Goal: Task Accomplishment & Management: Manage account settings

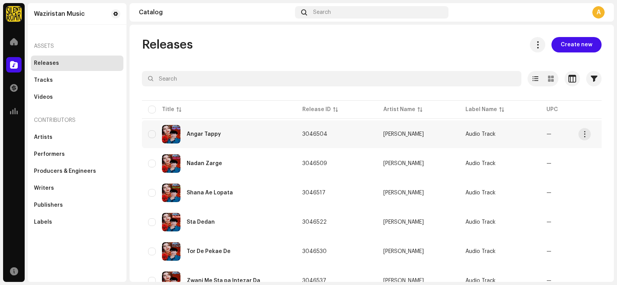
click at [270, 138] on div "Angar Tappy" at bounding box center [219, 134] width 142 height 19
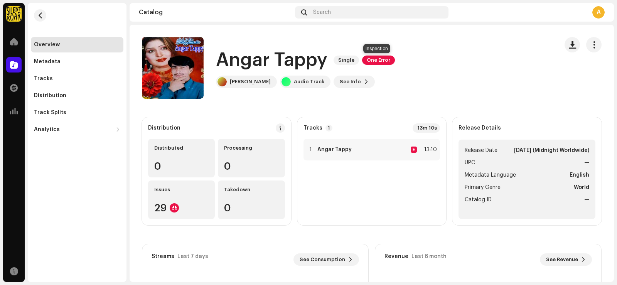
click at [374, 60] on span "One Error" at bounding box center [378, 60] width 33 height 9
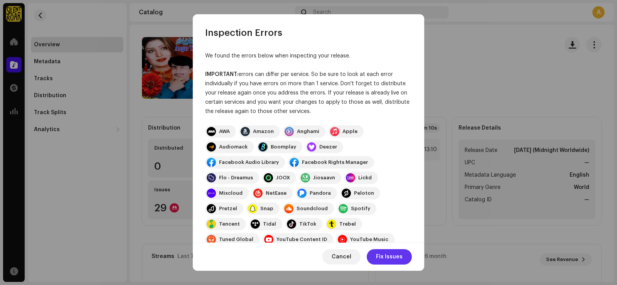
click at [389, 258] on span "Fix Issues" at bounding box center [389, 256] width 27 height 15
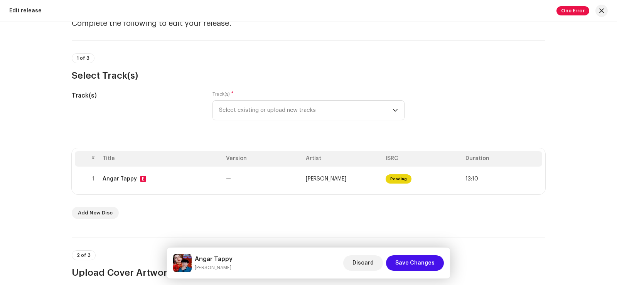
scroll to position [39, 0]
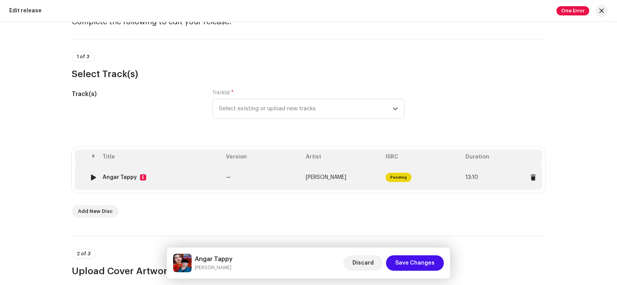
click at [88, 178] on img at bounding box center [93, 177] width 10 height 10
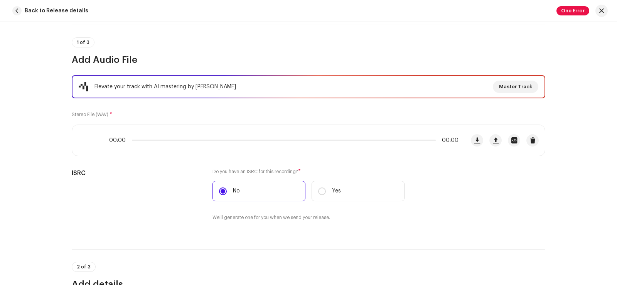
scroll to position [56, 0]
click at [84, 142] on span at bounding box center [87, 141] width 7 height 6
drag, startPoint x: 134, startPoint y: 143, endPoint x: 155, endPoint y: 144, distance: 20.8
click at [151, 144] on div "00:41 13:10" at bounding box center [268, 140] width 393 height 31
drag, startPoint x: 154, startPoint y: 143, endPoint x: 211, endPoint y: 144, distance: 57.1
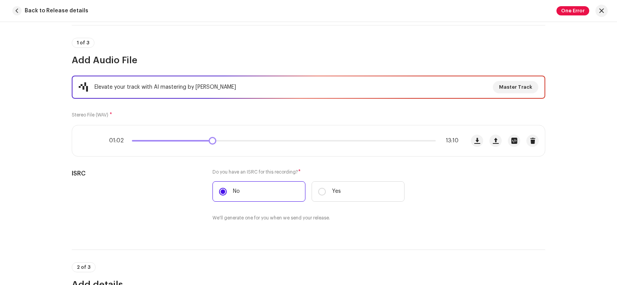
click at [211, 144] on div "01:02 13:10" at bounding box center [268, 140] width 393 height 31
click at [17, 11] on span "button" at bounding box center [16, 10] width 9 height 9
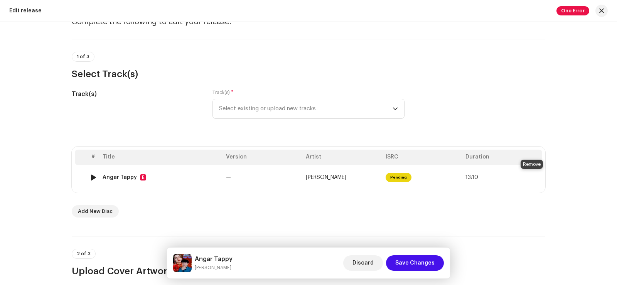
click at [532, 178] on span at bounding box center [533, 177] width 6 height 6
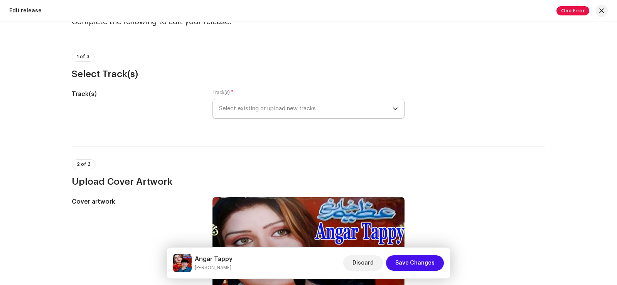
click at [395, 110] on icon "dropdown trigger" at bounding box center [395, 108] width 5 height 5
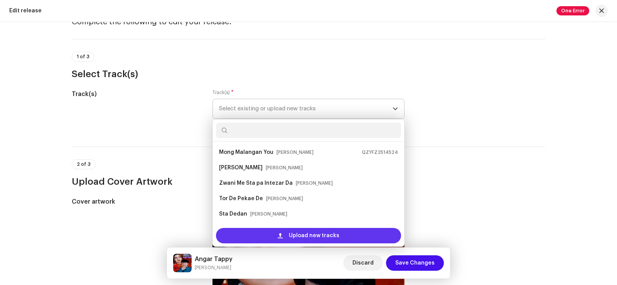
scroll to position [12, 0]
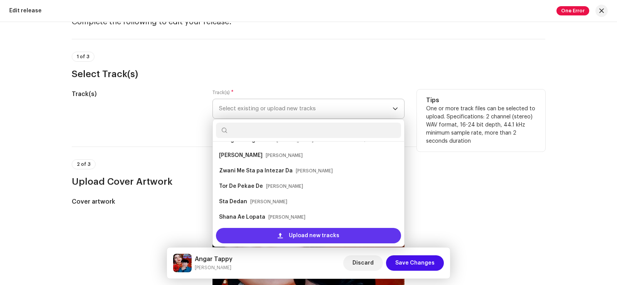
click at [300, 237] on span "Upload new tracks" at bounding box center [314, 235] width 51 height 15
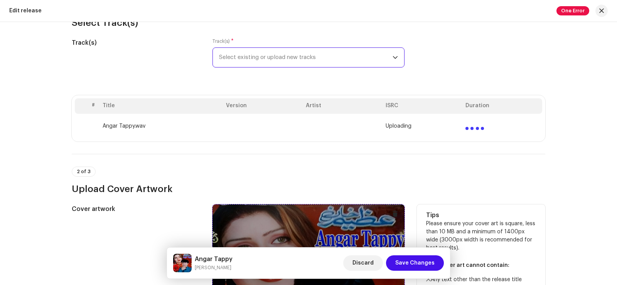
scroll to position [39, 0]
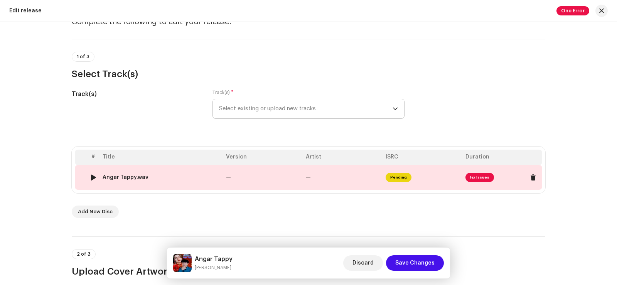
click at [268, 179] on td "—" at bounding box center [263, 177] width 80 height 25
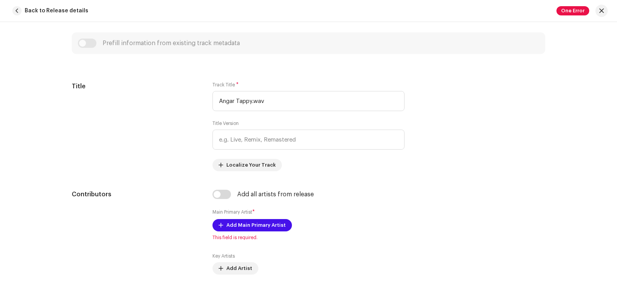
scroll to position [309, 0]
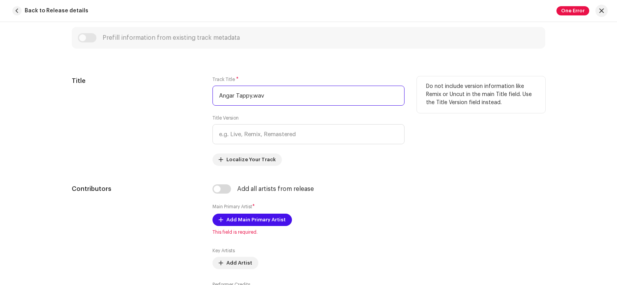
click at [271, 96] on input "Angar Tappy.wav" at bounding box center [309, 96] width 192 height 20
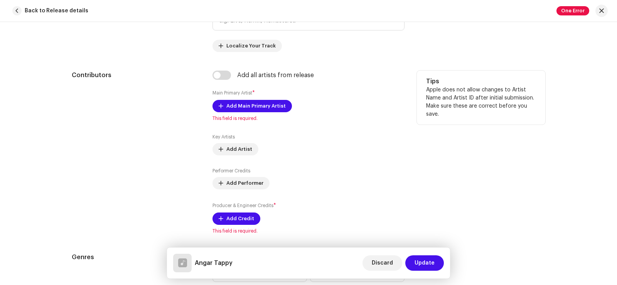
scroll to position [424, 0]
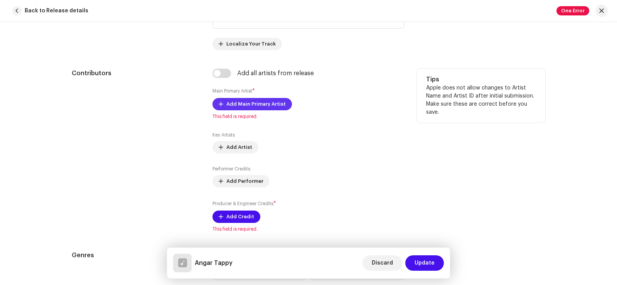
type input "Angar Tappy"
click at [247, 104] on span "Add Main Primary Artist" at bounding box center [255, 103] width 59 height 15
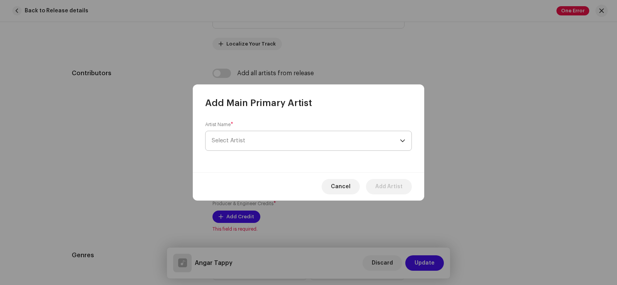
click at [248, 139] on span "Select Artist" at bounding box center [306, 140] width 188 height 19
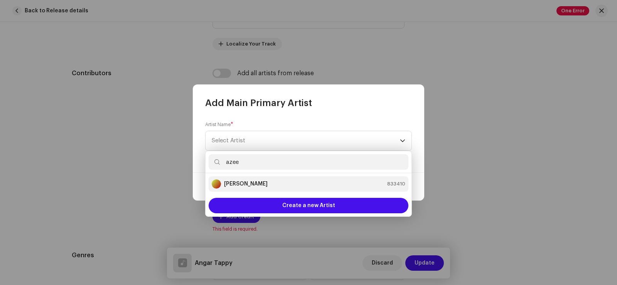
type input "azee"
click at [258, 185] on div "[PERSON_NAME] 833410" at bounding box center [309, 183] width 194 height 9
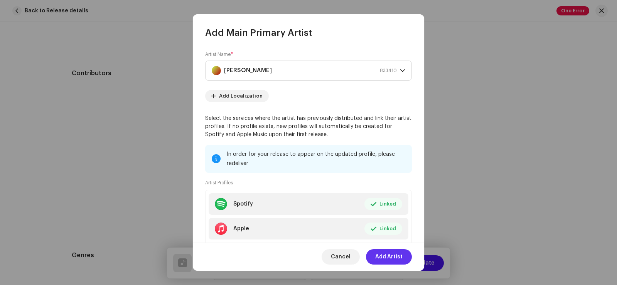
click at [388, 256] on span "Add Artist" at bounding box center [388, 256] width 27 height 15
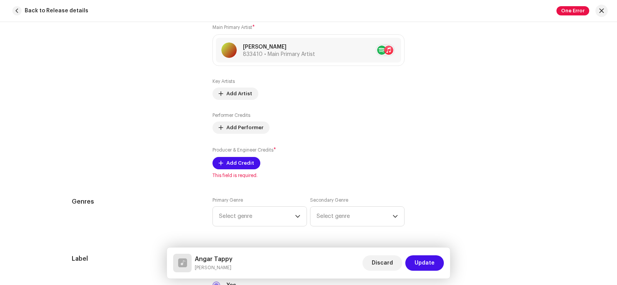
scroll to position [501, 0]
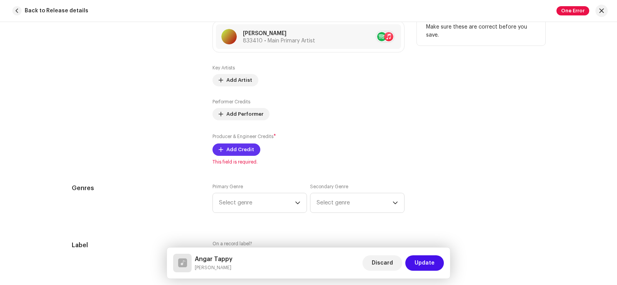
click at [237, 147] on span "Add Credit" at bounding box center [240, 149] width 28 height 15
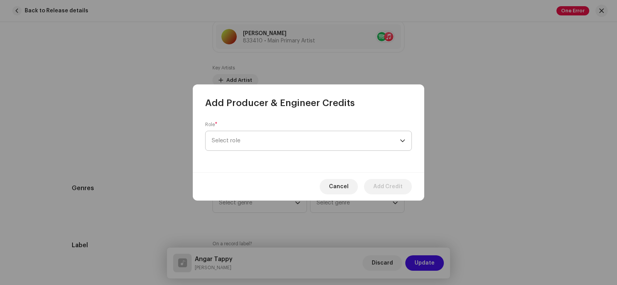
click at [239, 140] on span "Select role" at bounding box center [306, 140] width 188 height 19
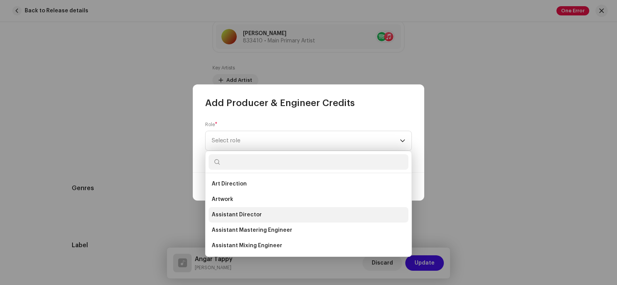
click at [254, 215] on span "Assistant Director" at bounding box center [237, 215] width 50 height 8
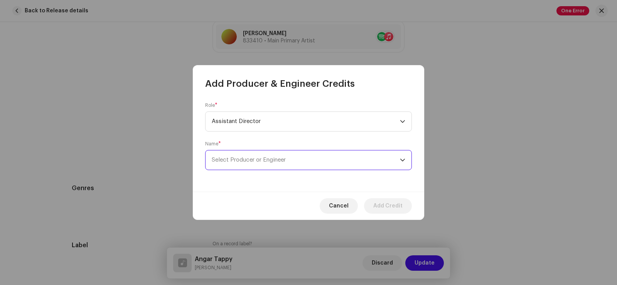
click at [241, 161] on span "Select Producer or Engineer" at bounding box center [249, 160] width 74 height 6
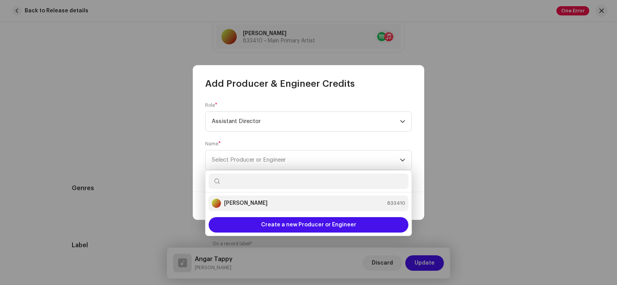
click at [257, 204] on div "[PERSON_NAME] 833410" at bounding box center [309, 203] width 194 height 9
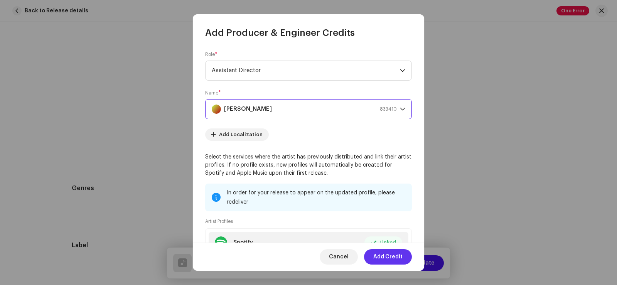
click at [397, 258] on span "Add Credit" at bounding box center [387, 256] width 29 height 15
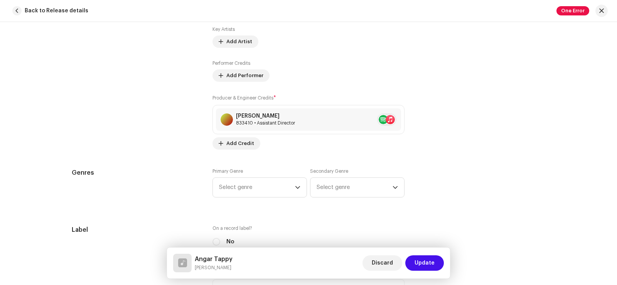
scroll to position [579, 0]
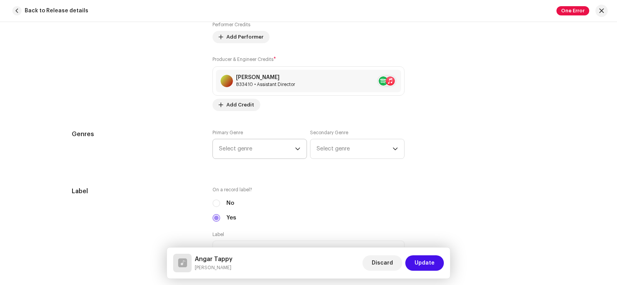
click at [246, 151] on span "Select genre" at bounding box center [257, 148] width 76 height 19
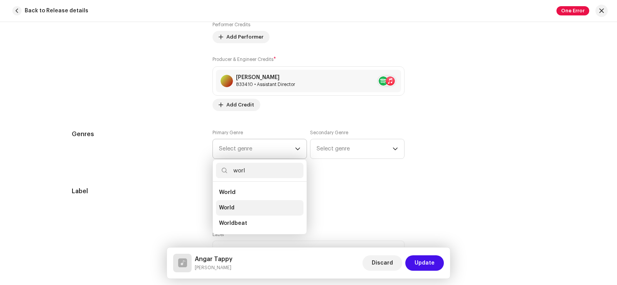
type input "worl"
drag, startPoint x: 250, startPoint y: 208, endPoint x: 272, endPoint y: 196, distance: 25.4
click at [250, 209] on li "World" at bounding box center [260, 207] width 88 height 15
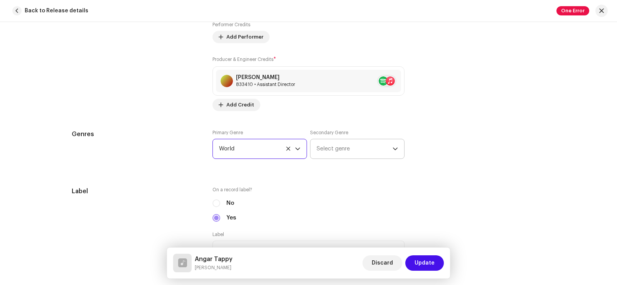
click at [335, 145] on span "Select genre" at bounding box center [355, 148] width 76 height 19
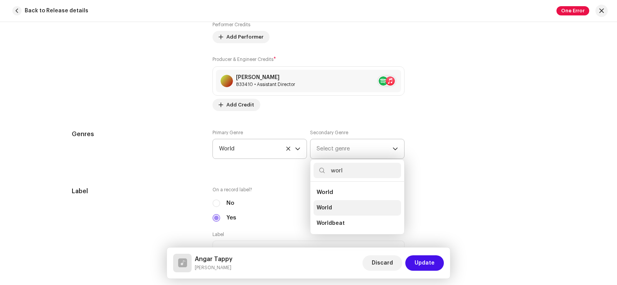
type input "worl"
click at [332, 209] on li "World" at bounding box center [358, 207] width 88 height 15
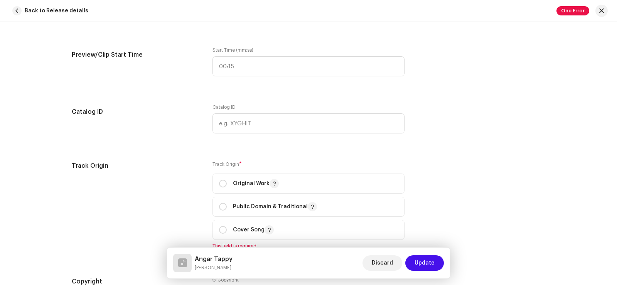
scroll to position [849, 0]
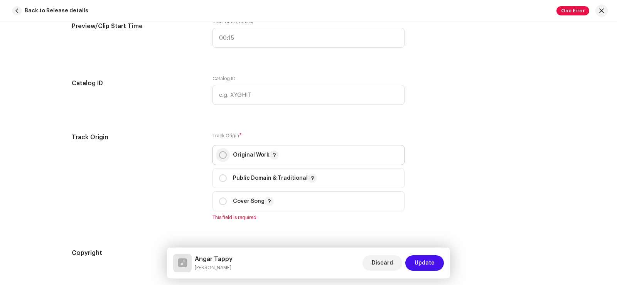
click at [221, 155] on input "radio" at bounding box center [223, 155] width 8 height 8
radio input "true"
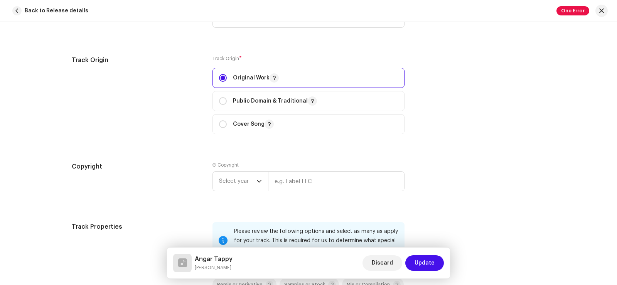
scroll to position [1003, 0]
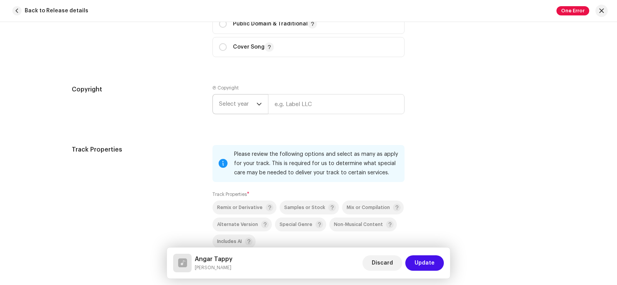
click at [231, 102] on span "Select year" at bounding box center [237, 103] width 37 height 19
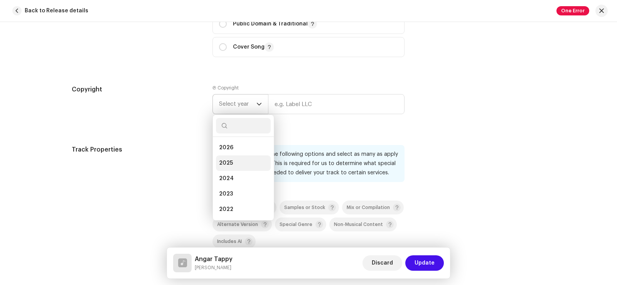
click at [238, 163] on li "2025" at bounding box center [243, 162] width 55 height 15
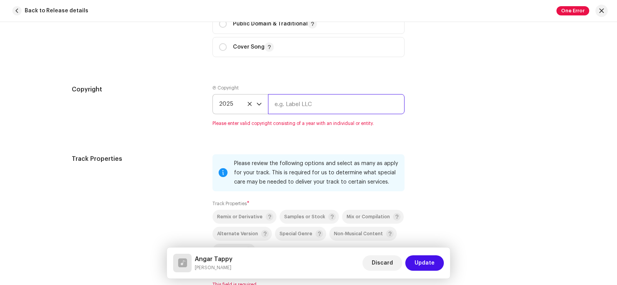
click at [294, 101] on input "text" at bounding box center [336, 104] width 137 height 20
type input "Audio Track"
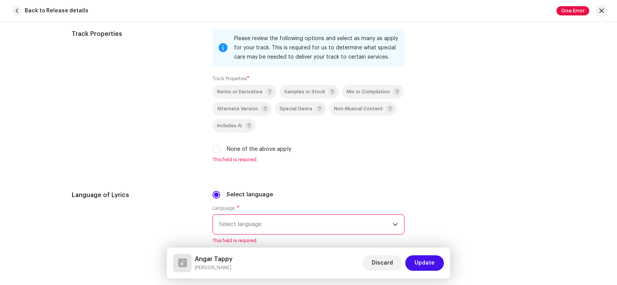
scroll to position [1157, 0]
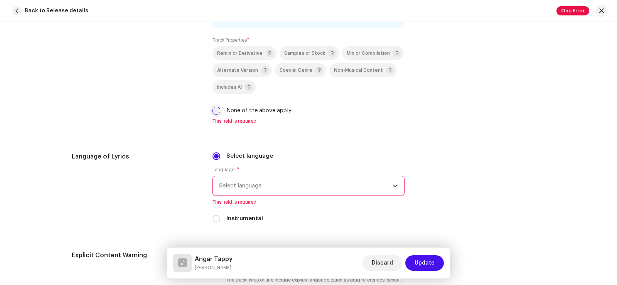
click at [215, 111] on input "None of the above apply" at bounding box center [217, 111] width 8 height 8
checkbox input "true"
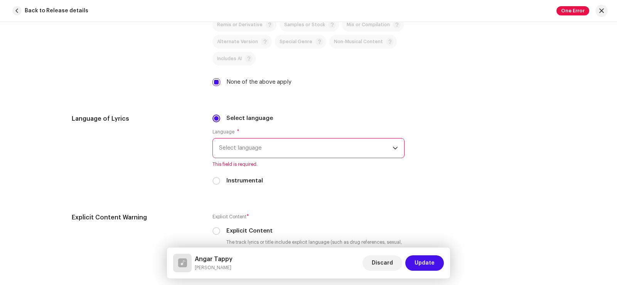
scroll to position [1196, 0]
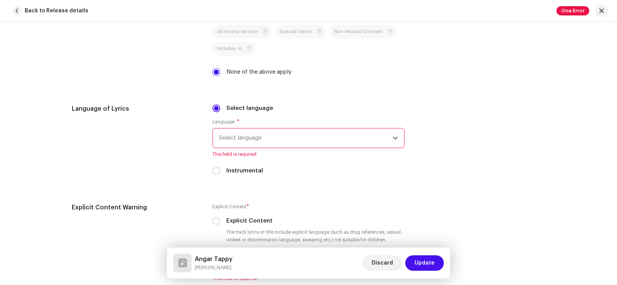
click at [253, 137] on span "Select language" at bounding box center [306, 137] width 174 height 19
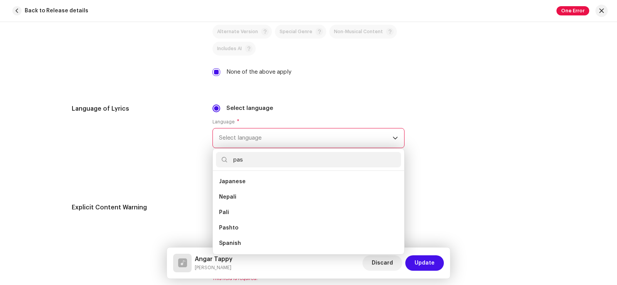
scroll to position [0, 0]
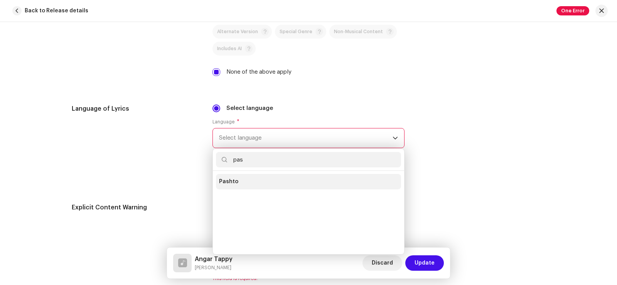
type input "pas"
click at [251, 183] on li "Pashto" at bounding box center [308, 181] width 185 height 15
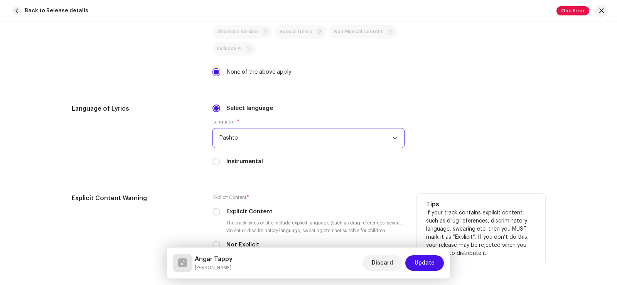
scroll to position [1311, 0]
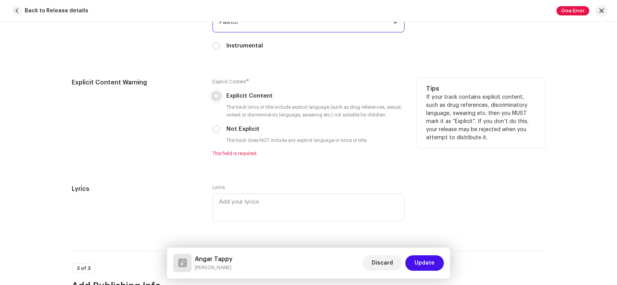
click at [218, 97] on input "Explicit Content" at bounding box center [217, 96] width 8 height 8
radio input "true"
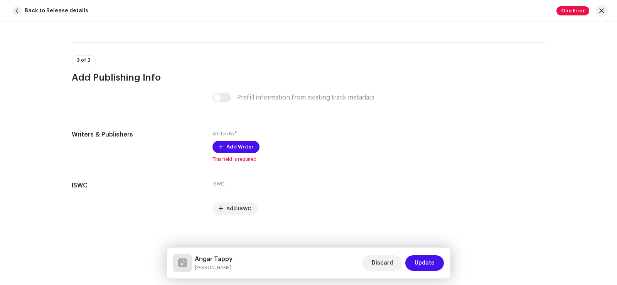
scroll to position [1514, 0]
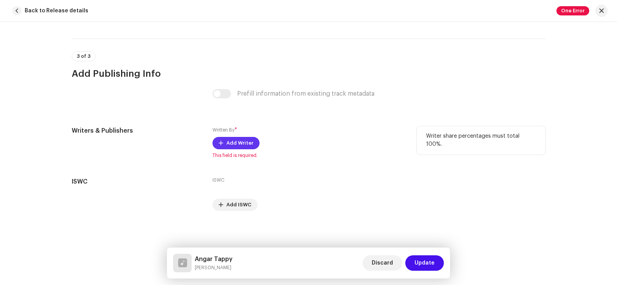
click at [235, 145] on span "Add Writer" at bounding box center [239, 142] width 27 height 15
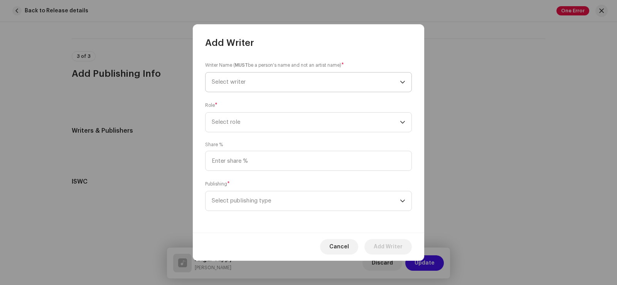
click at [245, 81] on span "Select writer" at bounding box center [229, 82] width 34 height 6
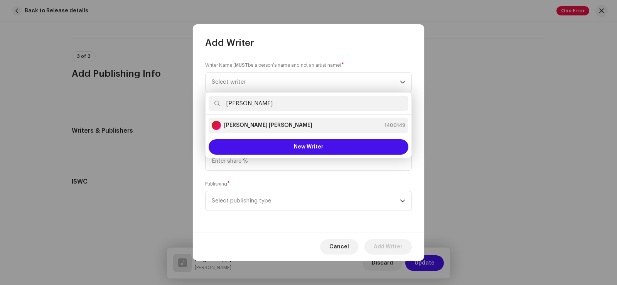
type input "[PERSON_NAME]"
click at [277, 124] on strong "[PERSON_NAME] [PERSON_NAME]" at bounding box center [268, 125] width 88 height 8
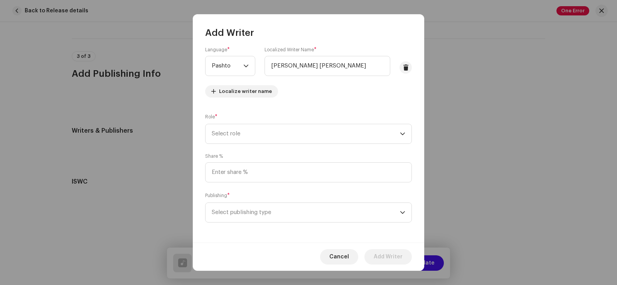
scroll to position [46, 0]
drag, startPoint x: 233, startPoint y: 132, endPoint x: 236, endPoint y: 135, distance: 5.2
click at [234, 133] on span "Select role" at bounding box center [306, 132] width 188 height 19
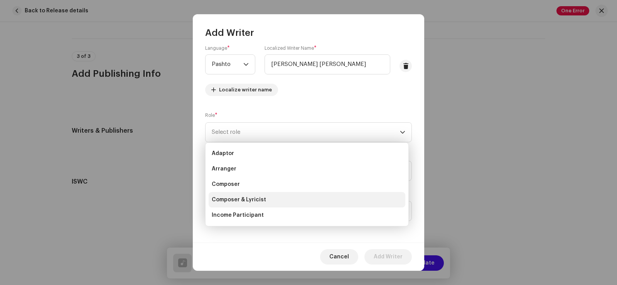
click at [263, 196] on span "Composer & Lyricist" at bounding box center [239, 200] width 54 height 8
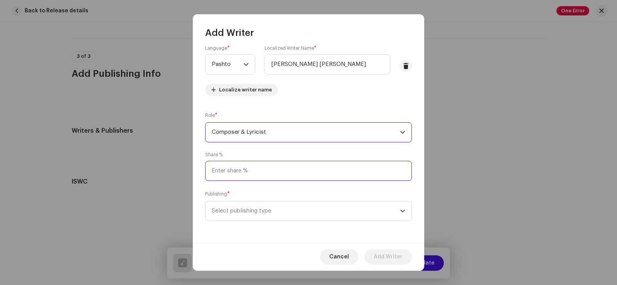
click at [237, 173] on input at bounding box center [308, 171] width 207 height 20
type input "100.00"
click at [251, 206] on span "Select publishing type" at bounding box center [306, 210] width 188 height 19
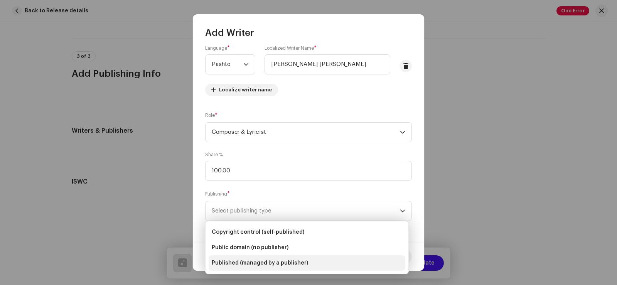
click at [238, 265] on span "Published (managed by a publisher)" at bounding box center [260, 263] width 96 height 8
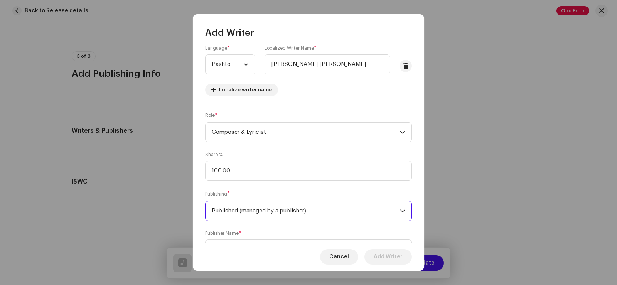
scroll to position [85, 0]
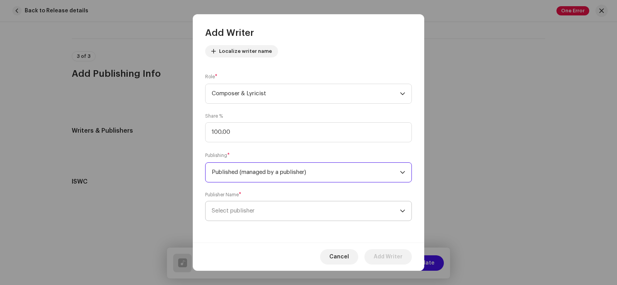
click at [232, 211] on span "Select publisher" at bounding box center [233, 211] width 43 height 6
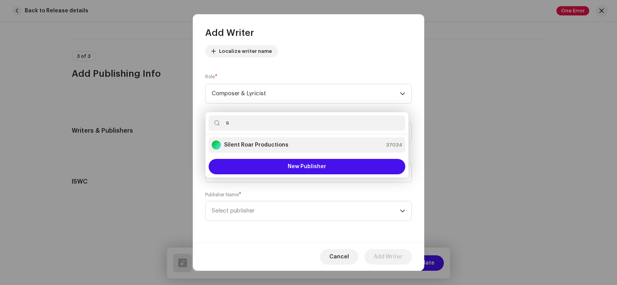
type input "s"
click at [247, 145] on strong "Silent Roar Productions" at bounding box center [256, 145] width 64 height 8
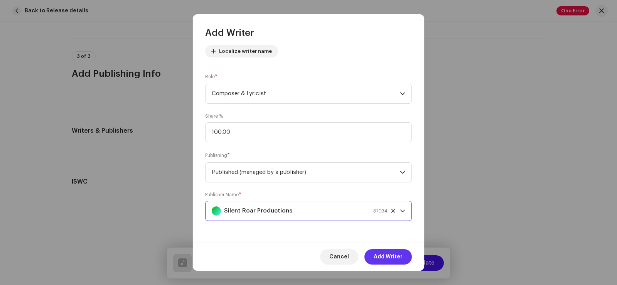
click at [388, 254] on span "Add Writer" at bounding box center [388, 256] width 29 height 15
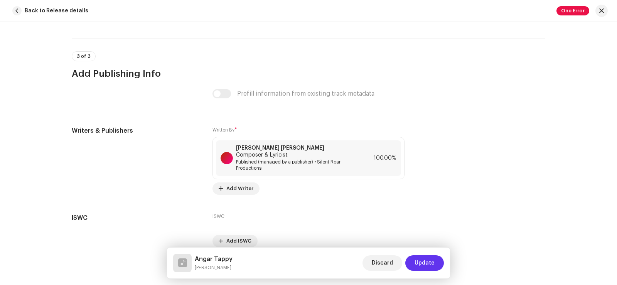
click at [420, 264] on span "Update" at bounding box center [425, 262] width 20 height 15
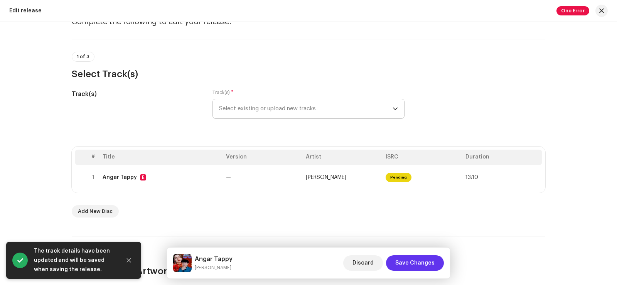
click at [418, 265] on span "Save Changes" at bounding box center [414, 262] width 39 height 15
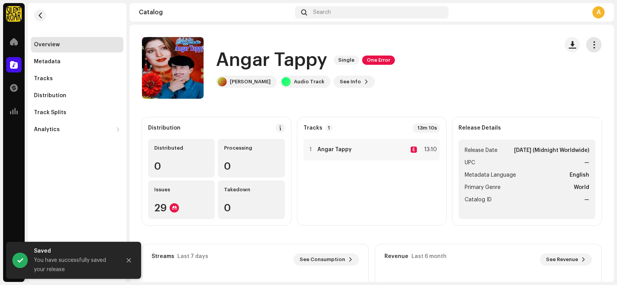
click at [591, 44] on span "button" at bounding box center [594, 45] width 7 height 6
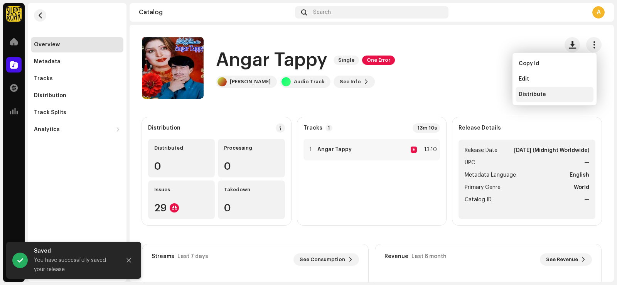
click at [536, 94] on span "Distribute" at bounding box center [532, 94] width 27 height 6
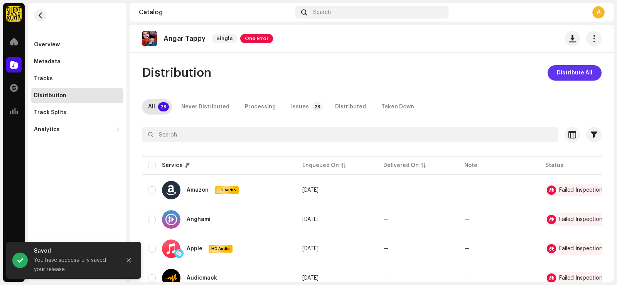
click at [569, 74] on span "Distribute All" at bounding box center [574, 72] width 35 height 15
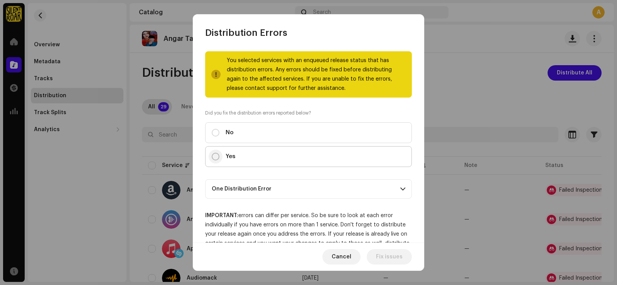
click at [218, 158] on input "Yes" at bounding box center [216, 157] width 8 height 8
radio input "true"
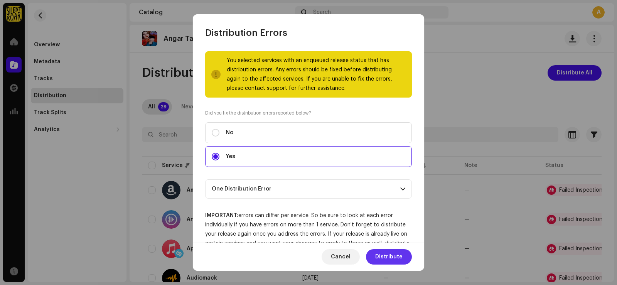
click at [391, 256] on span "Distribute" at bounding box center [388, 256] width 27 height 15
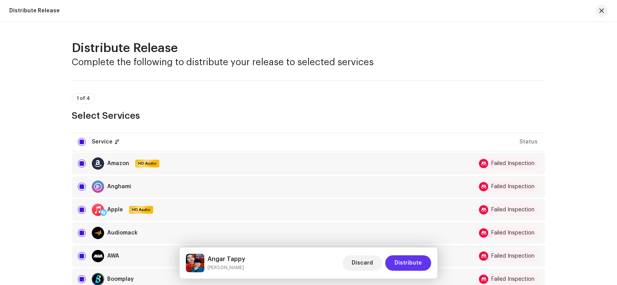
click at [420, 256] on span "Distribute" at bounding box center [408, 262] width 27 height 15
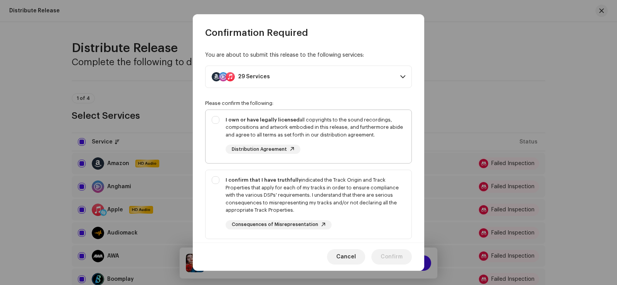
click at [219, 120] on div "I own or have legally licensed all copyrights to the sound recordings, composit…" at bounding box center [309, 135] width 206 height 51
checkbox input "true"
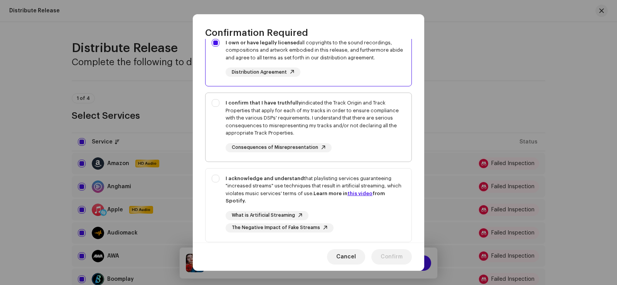
click at [215, 102] on div "I confirm that I have truthfully indicated the Track Origin and Track Propertie…" at bounding box center [309, 126] width 206 height 66
checkbox input "true"
drag, startPoint x: 213, startPoint y: 181, endPoint x: 217, endPoint y: 181, distance: 3.9
click at [214, 181] on div "I acknowledge and understand that playlisting services guaranteeing "increased …" at bounding box center [309, 204] width 206 height 70
checkbox input "true"
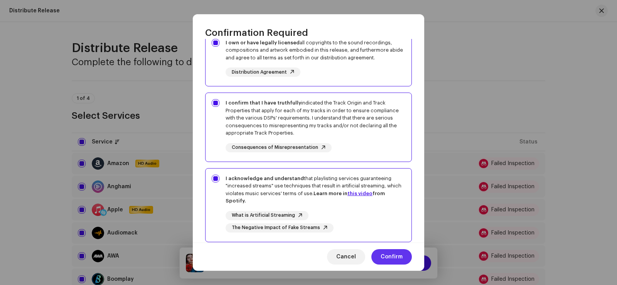
click at [389, 256] on span "Confirm" at bounding box center [392, 256] width 22 height 15
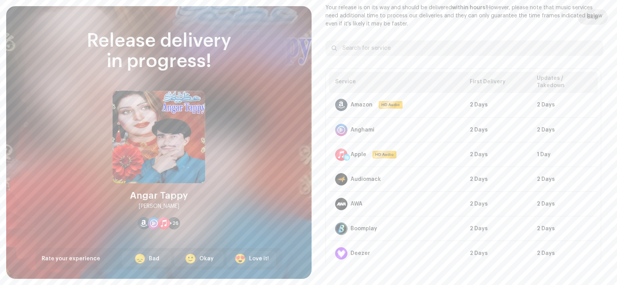
click at [588, 15] on span "Skip" at bounding box center [593, 16] width 12 height 15
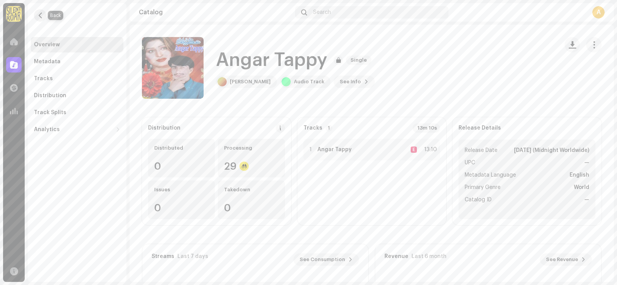
click at [39, 18] on span "button" at bounding box center [40, 15] width 6 height 6
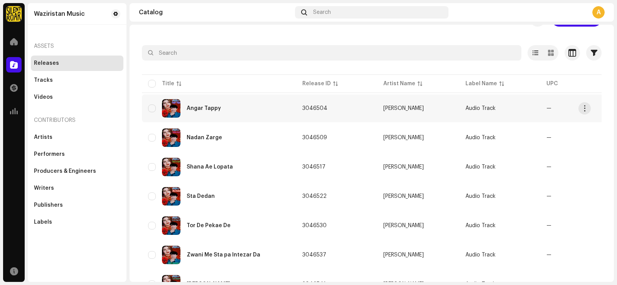
scroll to position [39, 0]
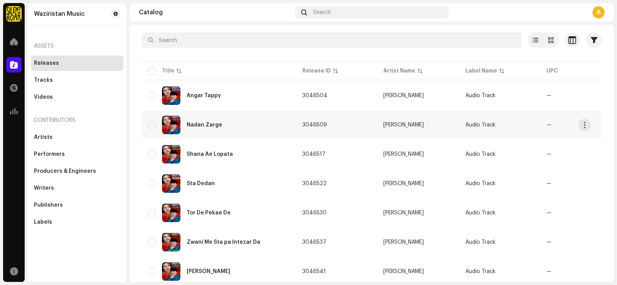
click at [273, 126] on div "Nadan Zarge" at bounding box center [219, 125] width 142 height 19
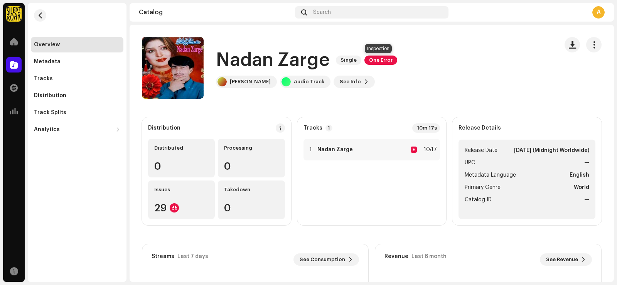
click at [380, 62] on span "One Error" at bounding box center [380, 60] width 33 height 9
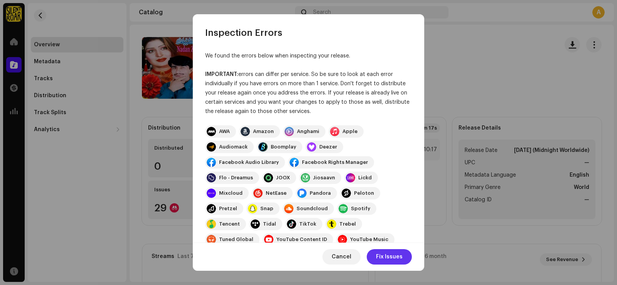
click at [386, 256] on span "Fix Issues" at bounding box center [389, 256] width 27 height 15
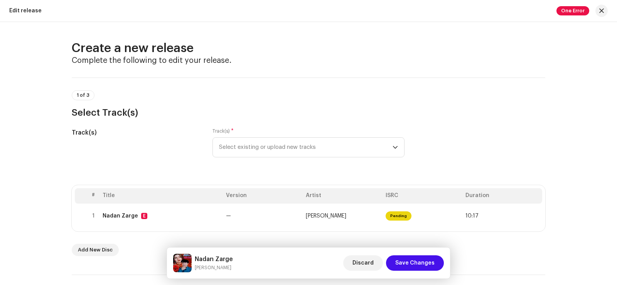
scroll to position [39, 0]
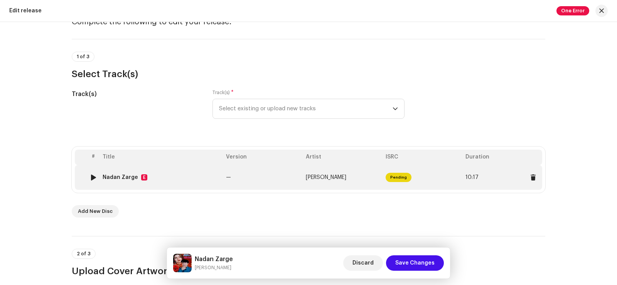
click at [253, 177] on td "—" at bounding box center [263, 177] width 80 height 25
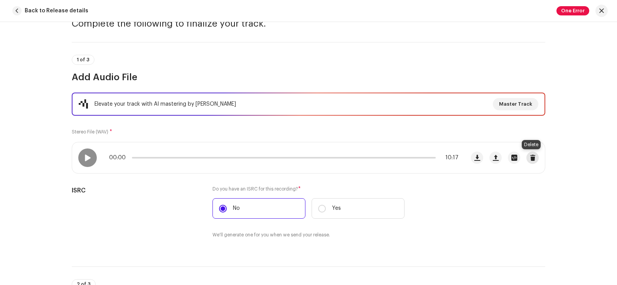
click at [532, 161] on button "button" at bounding box center [532, 158] width 12 height 12
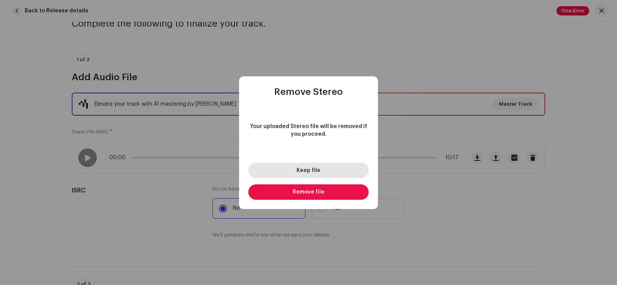
click at [318, 175] on button "Keep file" at bounding box center [308, 170] width 120 height 15
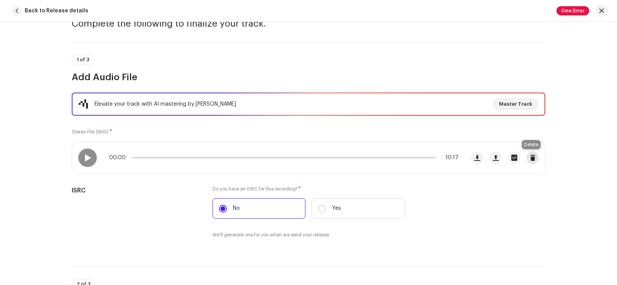
click at [532, 158] on span "button" at bounding box center [533, 158] width 6 height 6
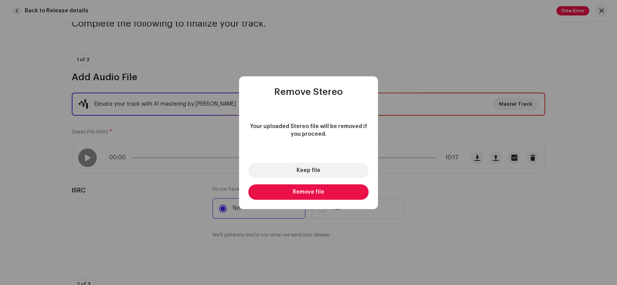
click at [329, 192] on button "Remove file" at bounding box center [308, 191] width 120 height 15
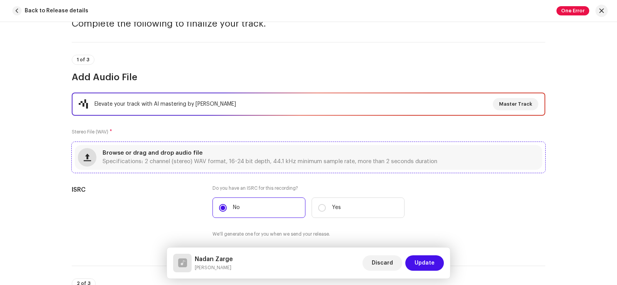
click at [84, 156] on span "button" at bounding box center [87, 157] width 7 height 6
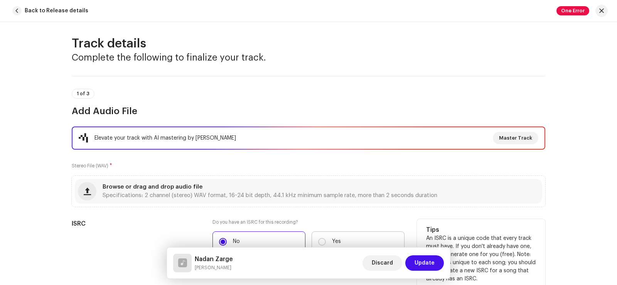
scroll to position [0, 0]
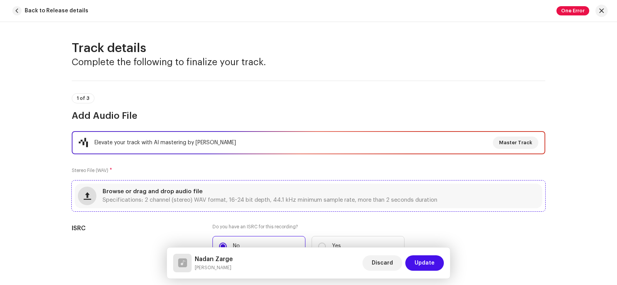
click at [81, 199] on button "button" at bounding box center [87, 196] width 19 height 19
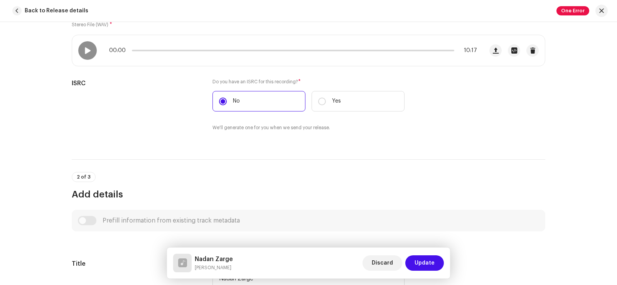
scroll to position [137, 0]
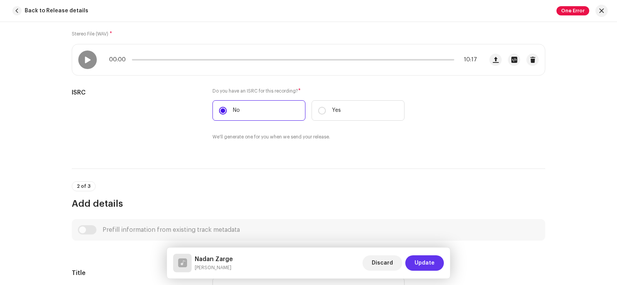
click at [430, 262] on span "Update" at bounding box center [425, 262] width 20 height 15
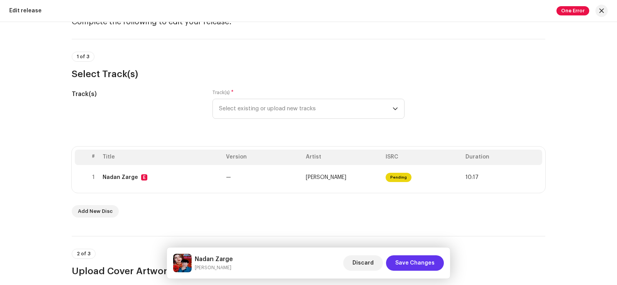
click at [423, 263] on span "Save Changes" at bounding box center [414, 262] width 39 height 15
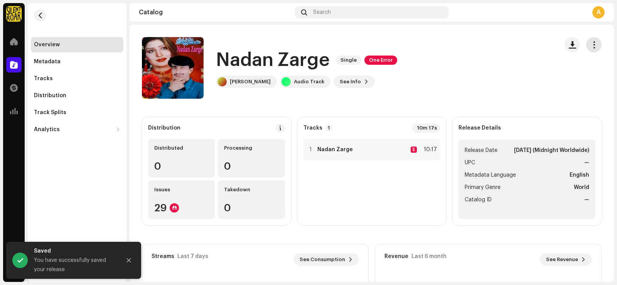
click at [589, 49] on button "button" at bounding box center [593, 44] width 15 height 15
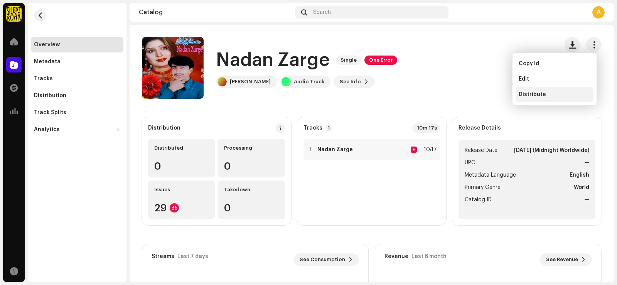
click at [540, 95] on span "Distribute" at bounding box center [532, 94] width 27 height 6
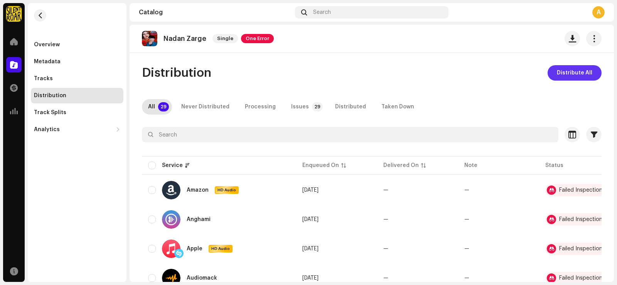
click at [560, 75] on span "Distribute All" at bounding box center [574, 72] width 35 height 15
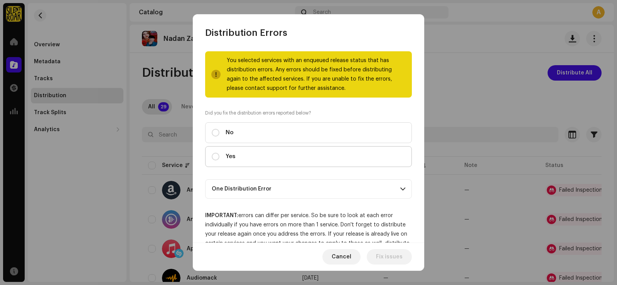
drag, startPoint x: 216, startPoint y: 159, endPoint x: 292, endPoint y: 166, distance: 76.7
click at [217, 159] on input "Yes" at bounding box center [216, 157] width 8 height 8
radio input "true"
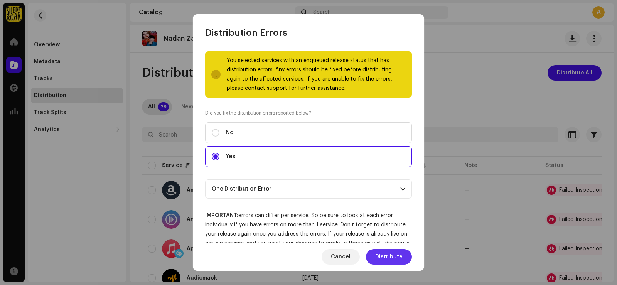
click at [386, 256] on span "Distribute" at bounding box center [388, 256] width 27 height 15
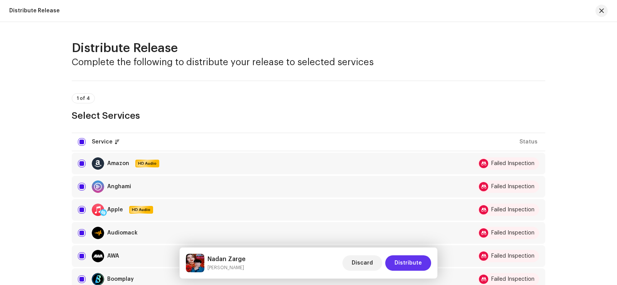
click at [410, 263] on span "Distribute" at bounding box center [408, 262] width 27 height 15
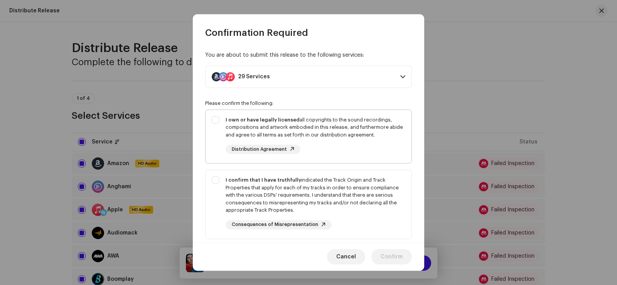
click at [217, 122] on div "I own or have legally licensed all copyrights to the sound recordings, composit…" at bounding box center [309, 135] width 206 height 51
checkbox input "true"
click at [215, 181] on div "I confirm that I have truthfully indicated the Track Origin and Track Propertie…" at bounding box center [309, 203] width 206 height 66
click at [217, 227] on div "I confirm that I have truthfully indicated the Track Origin and Track Propertie…" at bounding box center [309, 203] width 206 height 66
click at [216, 179] on div "I confirm that I have truthfully indicated the Track Origin and Track Propertie…" at bounding box center [309, 203] width 206 height 66
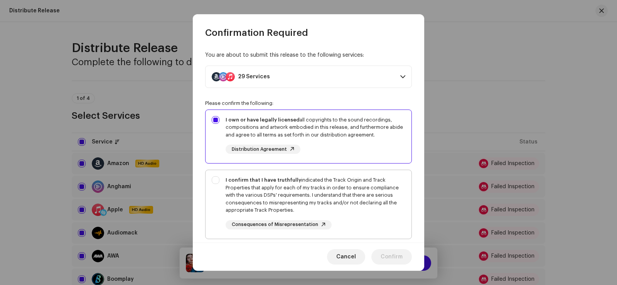
checkbox input "true"
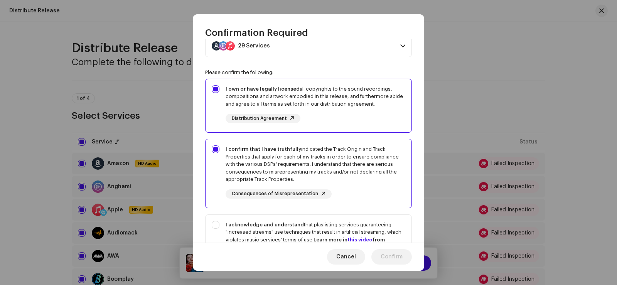
scroll to position [116, 0]
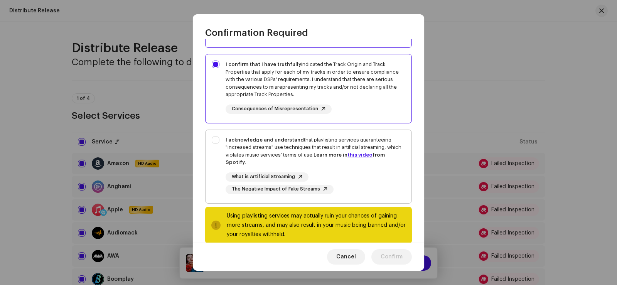
click at [216, 143] on div "I acknowledge and understand that playlisting services guaranteeing "increased …" at bounding box center [309, 165] width 206 height 70
checkbox input "true"
click at [389, 258] on span "Confirm" at bounding box center [392, 256] width 22 height 15
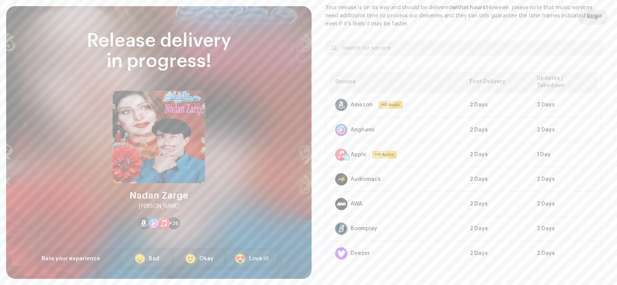
click at [591, 17] on span "Skip" at bounding box center [593, 16] width 12 height 15
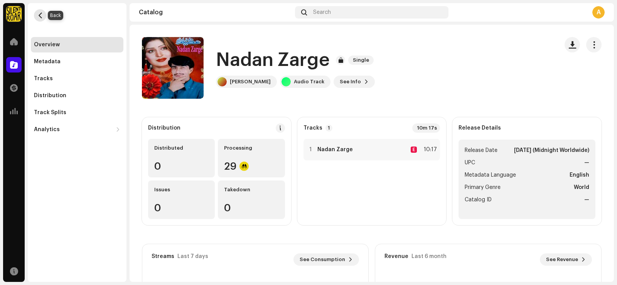
click at [38, 16] on span "button" at bounding box center [40, 15] width 6 height 6
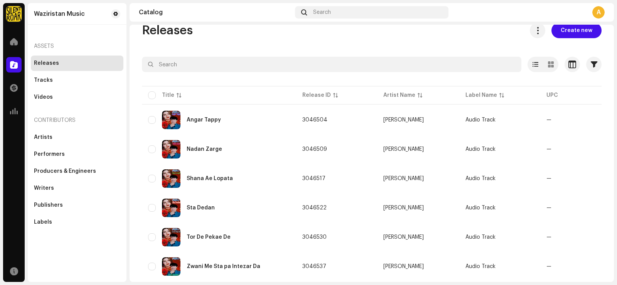
scroll to position [39, 0]
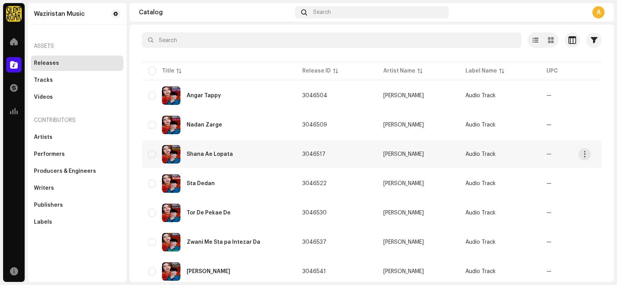
click at [273, 155] on div "Shana Ae Lopata" at bounding box center [219, 154] width 142 height 19
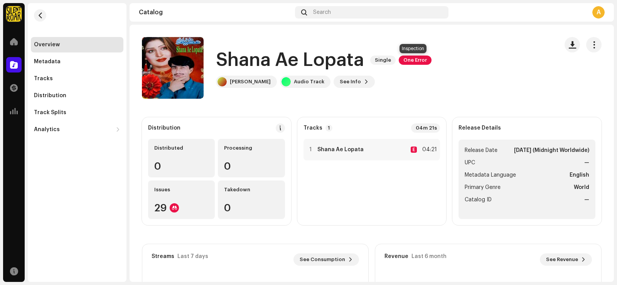
click at [411, 61] on span "One Error" at bounding box center [415, 60] width 33 height 9
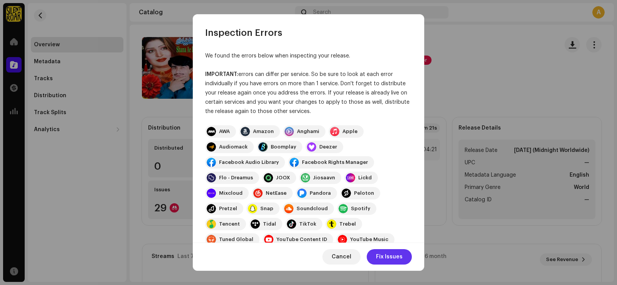
click at [383, 258] on span "Fix Issues" at bounding box center [389, 256] width 27 height 15
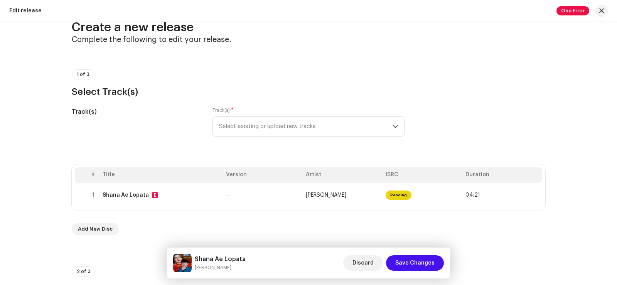
scroll to position [39, 0]
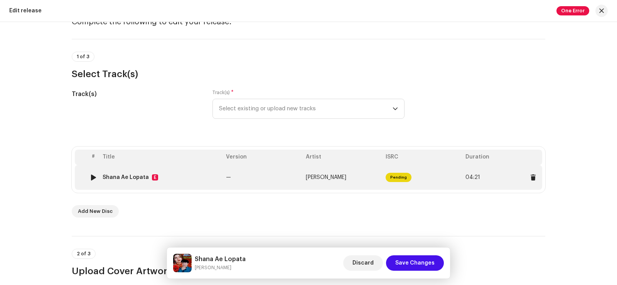
click at [271, 179] on td "—" at bounding box center [263, 177] width 80 height 25
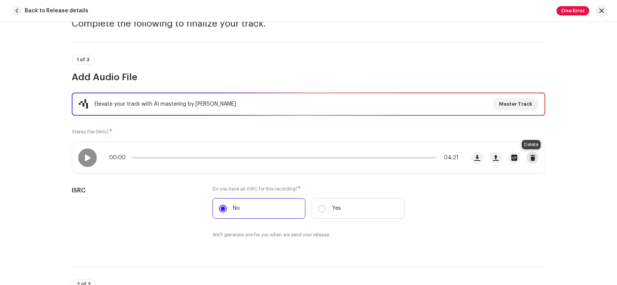
click at [532, 160] on span "button" at bounding box center [533, 158] width 6 height 6
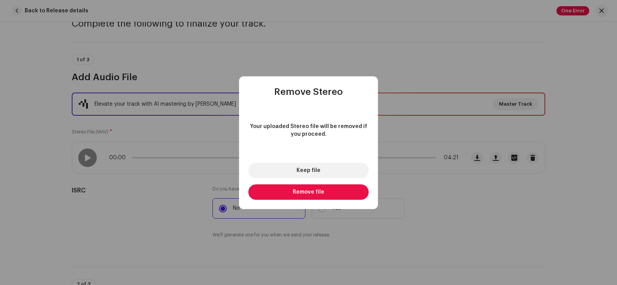
click at [314, 191] on span "Remove file" at bounding box center [309, 191] width 32 height 5
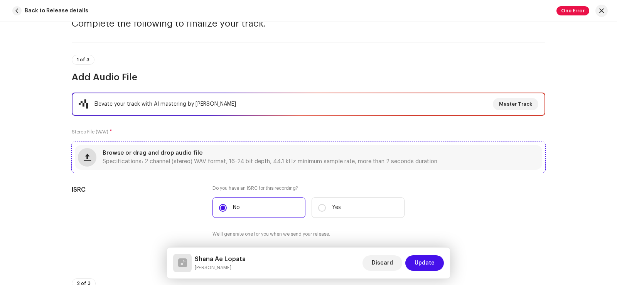
click at [84, 162] on button "button" at bounding box center [87, 157] width 19 height 19
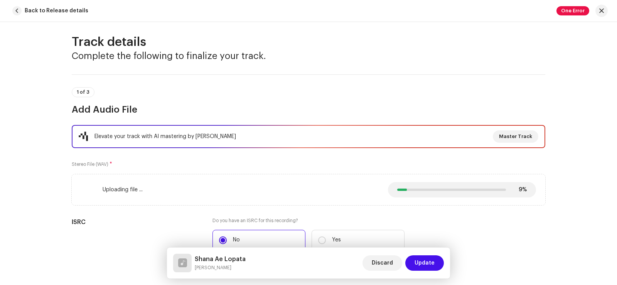
scroll to position [0, 0]
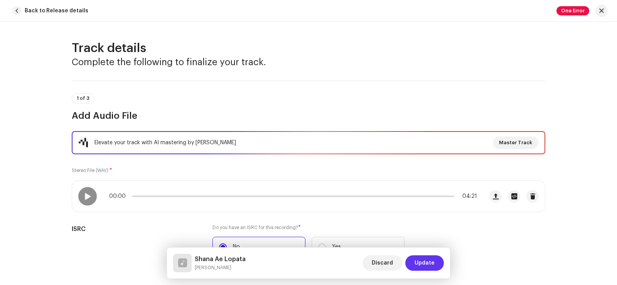
click at [423, 262] on span "Update" at bounding box center [425, 262] width 20 height 15
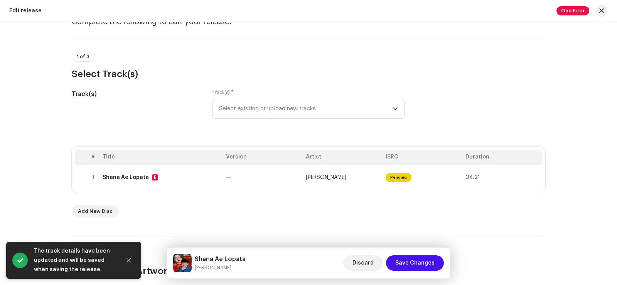
click at [423, 262] on span "Save Changes" at bounding box center [414, 262] width 39 height 15
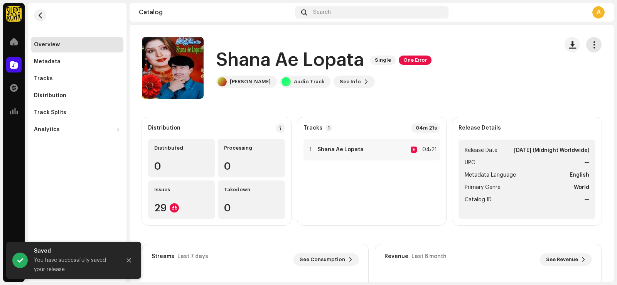
click at [591, 45] on span "button" at bounding box center [594, 45] width 7 height 6
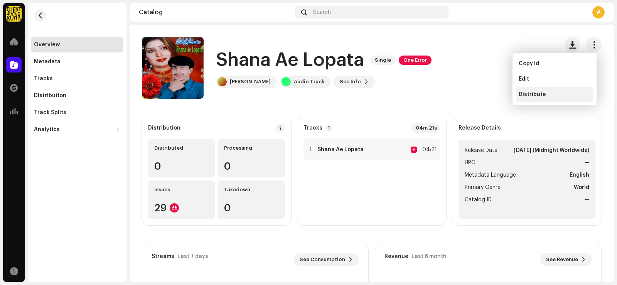
click at [536, 93] on span "Distribute" at bounding box center [532, 94] width 27 height 6
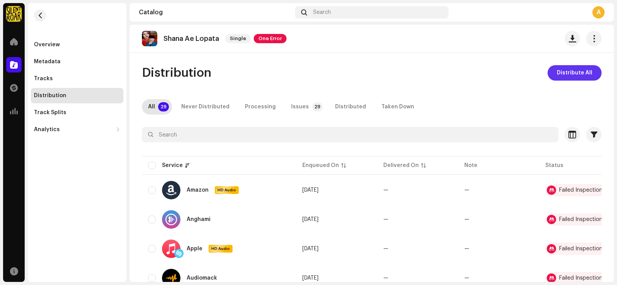
click at [561, 73] on span "Distribute All" at bounding box center [574, 72] width 35 height 15
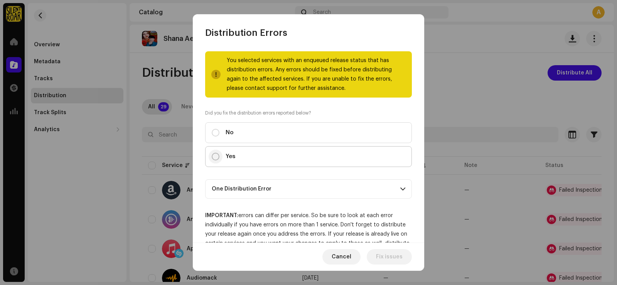
click at [214, 157] on input "Yes" at bounding box center [216, 157] width 8 height 8
radio input "true"
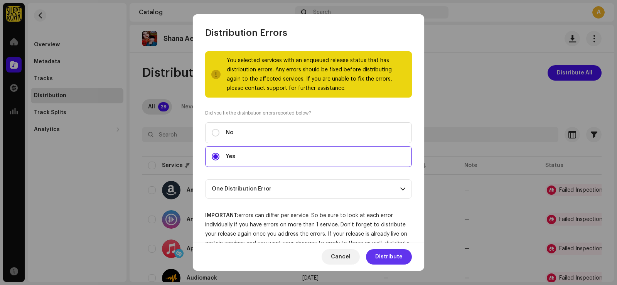
click at [385, 256] on span "Distribute" at bounding box center [388, 256] width 27 height 15
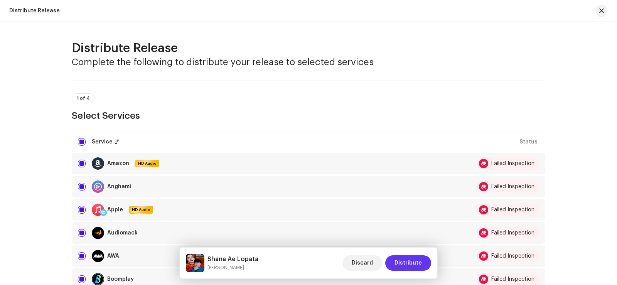
click at [407, 260] on span "Distribute" at bounding box center [408, 262] width 27 height 15
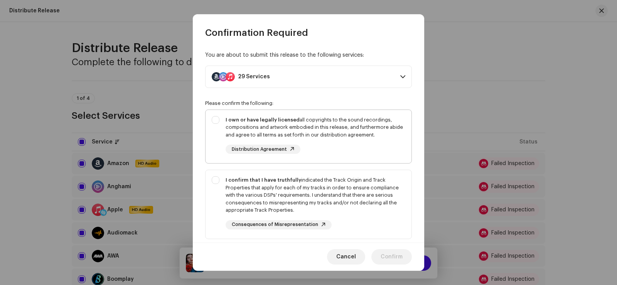
click at [217, 123] on div "I own or have legally licensed all copyrights to the sound recordings, composit…" at bounding box center [309, 135] width 206 height 51
checkbox input "true"
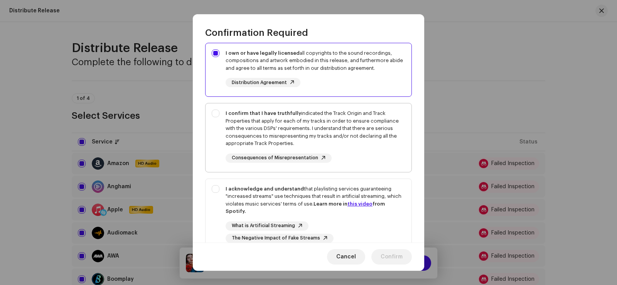
scroll to position [77, 0]
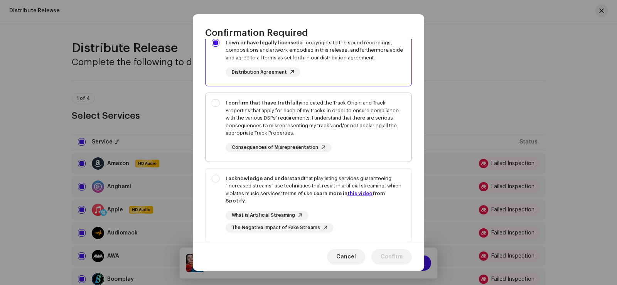
click at [218, 103] on div "I confirm that I have truthfully indicated the Track Origin and Track Propertie…" at bounding box center [309, 126] width 206 height 66
checkbox input "true"
click at [216, 181] on div "I acknowledge and understand that playlisting services guaranteeing "increased …" at bounding box center [309, 204] width 206 height 70
checkbox input "true"
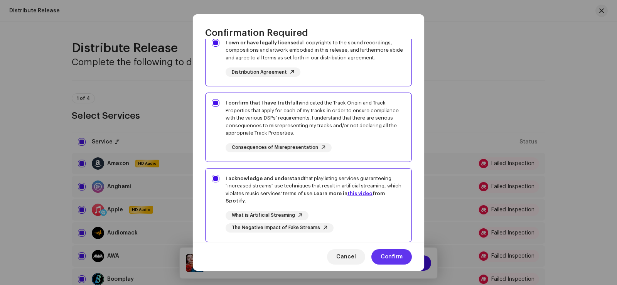
click at [393, 258] on span "Confirm" at bounding box center [392, 256] width 22 height 15
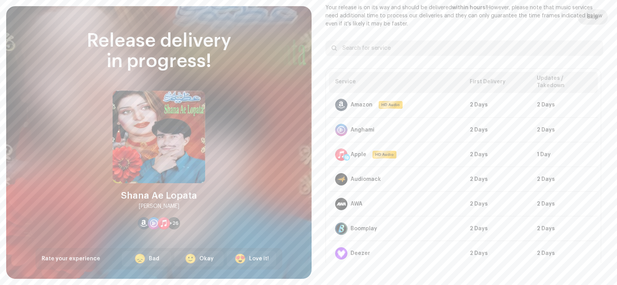
click at [592, 17] on span "Skip" at bounding box center [593, 16] width 12 height 15
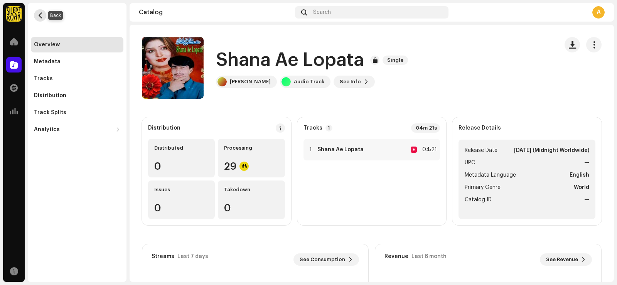
click at [39, 15] on span "button" at bounding box center [40, 15] width 6 height 6
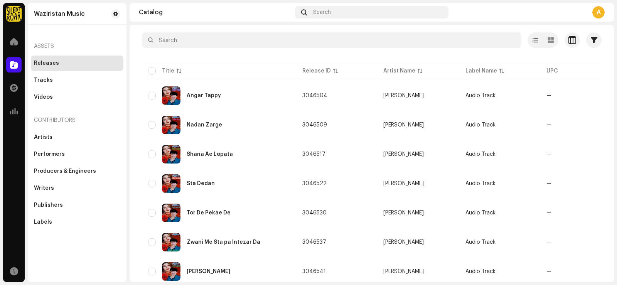
scroll to position [77, 0]
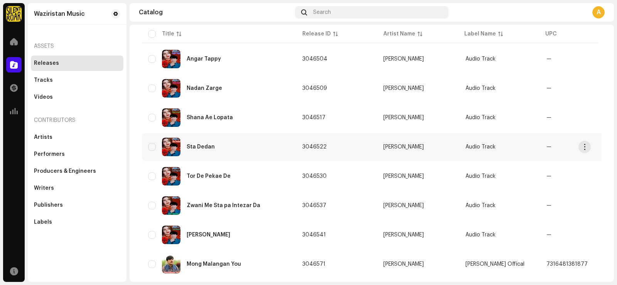
click at [277, 150] on div "Sta Dedan" at bounding box center [219, 147] width 142 height 19
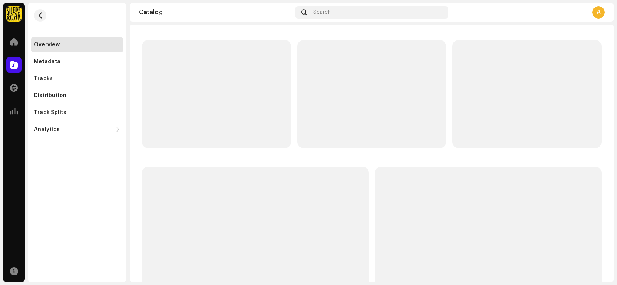
click at [277, 150] on div at bounding box center [372, 180] width 460 height 281
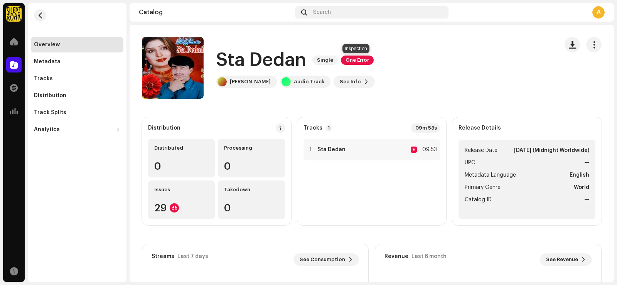
click at [353, 59] on span "One Error" at bounding box center [357, 60] width 33 height 9
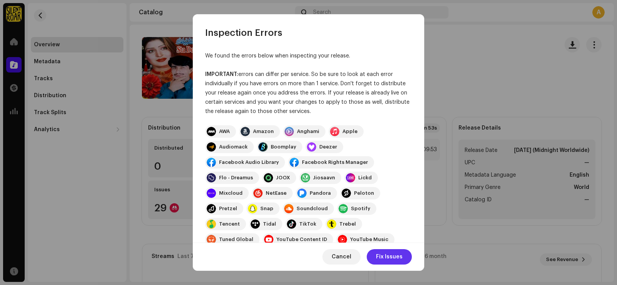
click at [398, 256] on span "Fix Issues" at bounding box center [389, 256] width 27 height 15
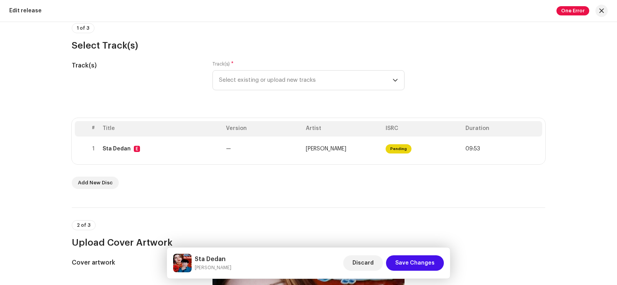
scroll to position [77, 0]
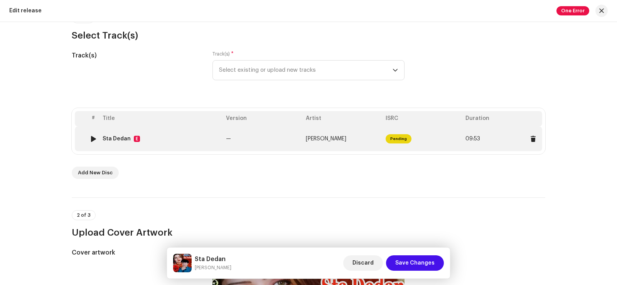
click at [262, 142] on td "—" at bounding box center [263, 139] width 80 height 25
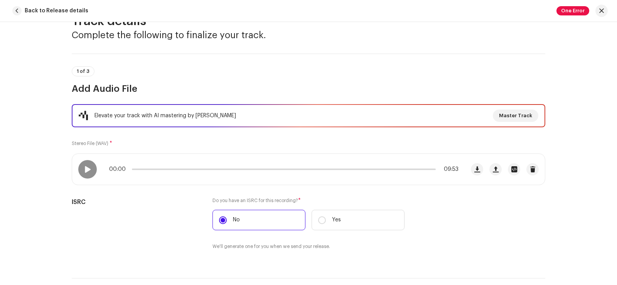
scroll to position [39, 0]
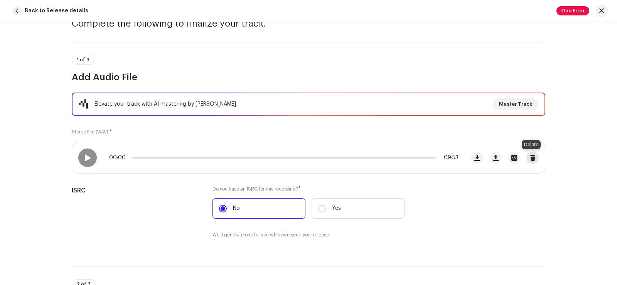
click at [531, 159] on span "button" at bounding box center [533, 158] width 6 height 6
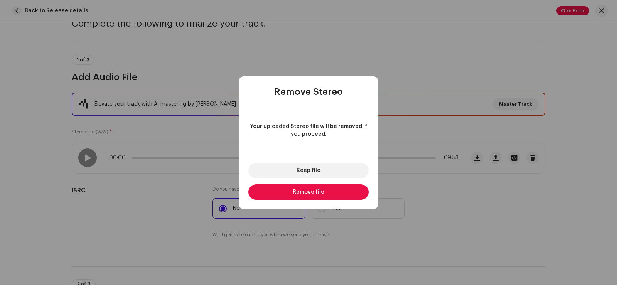
click at [323, 189] on span "Remove file" at bounding box center [309, 191] width 32 height 5
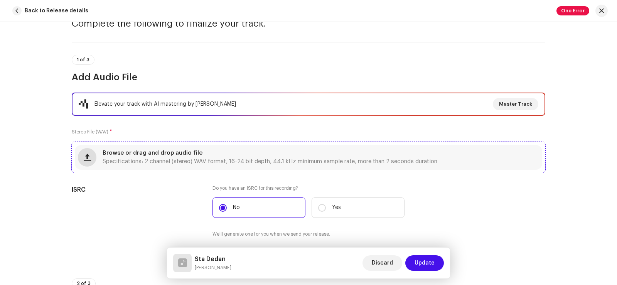
click at [86, 160] on span "button" at bounding box center [87, 157] width 7 height 6
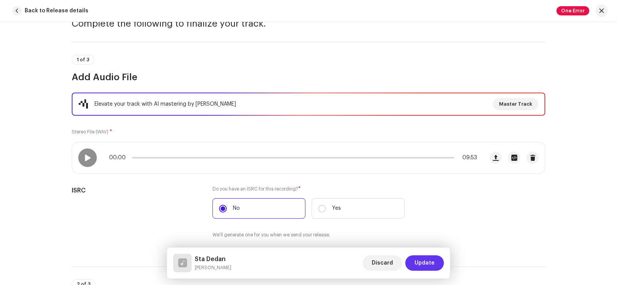
click at [416, 265] on span "Update" at bounding box center [425, 262] width 20 height 15
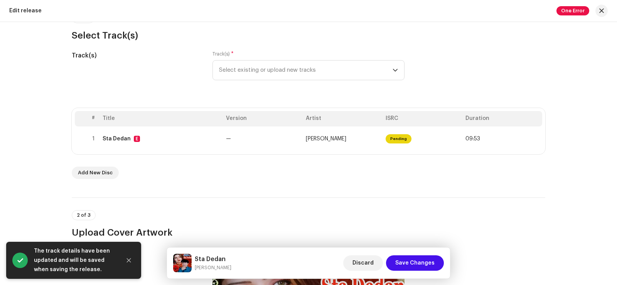
click at [416, 265] on span "Save Changes" at bounding box center [414, 262] width 39 height 15
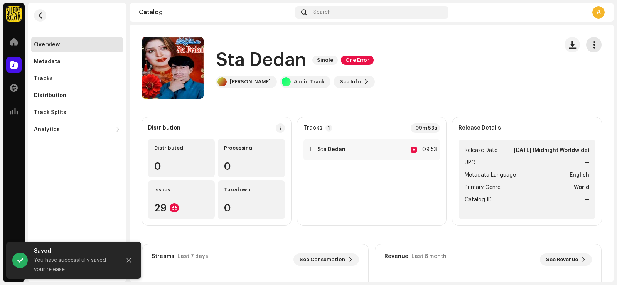
click at [591, 46] on span "button" at bounding box center [594, 45] width 7 height 6
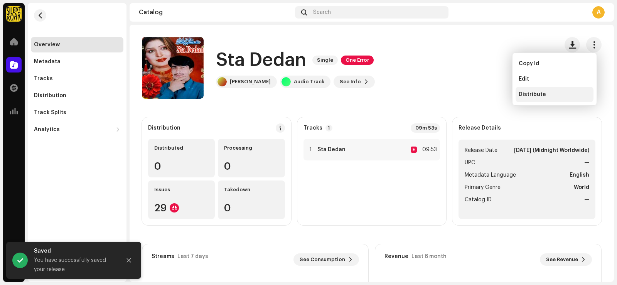
click at [534, 95] on span "Distribute" at bounding box center [532, 94] width 27 height 6
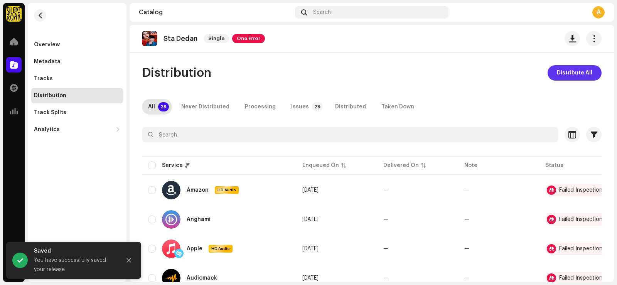
click at [571, 74] on span "Distribute All" at bounding box center [574, 72] width 35 height 15
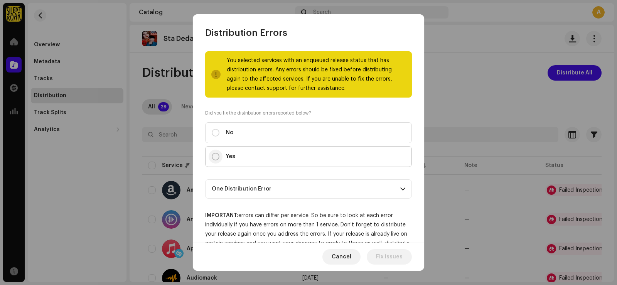
click at [214, 157] on input "Yes" at bounding box center [216, 157] width 8 height 8
radio input "true"
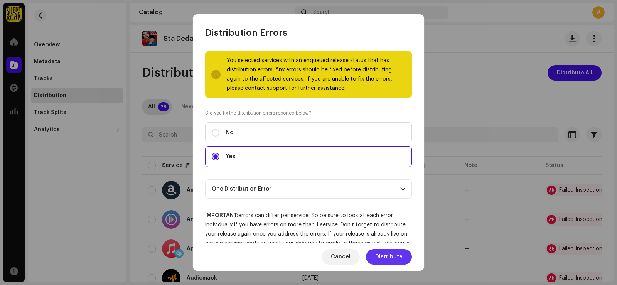
click at [386, 259] on span "Distribute" at bounding box center [388, 256] width 27 height 15
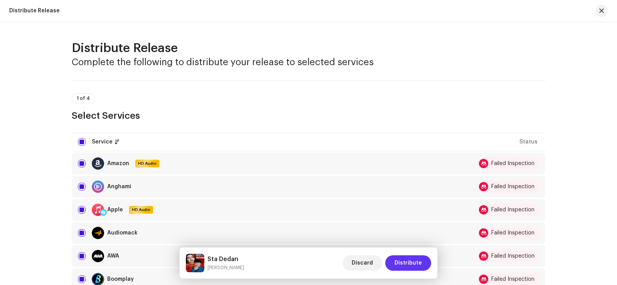
click at [410, 263] on span "Distribute" at bounding box center [408, 262] width 27 height 15
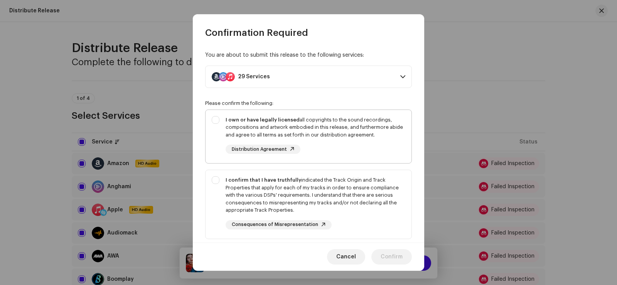
click at [214, 120] on div "I own or have legally licensed all copyrights to the sound recordings, composit…" at bounding box center [309, 135] width 206 height 51
checkbox input "true"
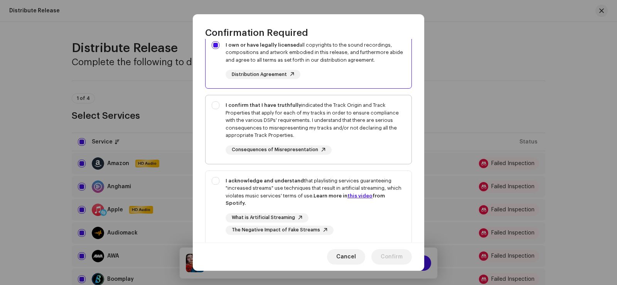
scroll to position [77, 0]
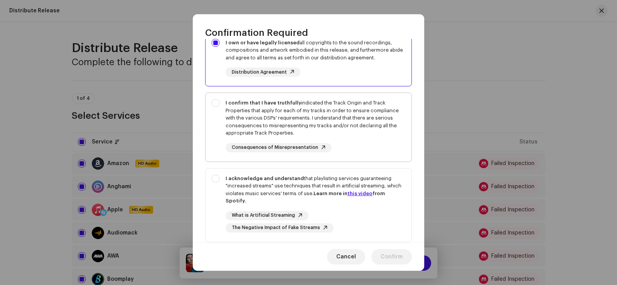
click at [216, 104] on div "I confirm that I have truthfully indicated the Track Origin and Track Propertie…" at bounding box center [309, 126] width 206 height 66
checkbox input "true"
drag, startPoint x: 217, startPoint y: 179, endPoint x: 226, endPoint y: 182, distance: 9.8
click at [218, 179] on div "I acknowledge and understand that playlisting services guaranteeing "increased …" at bounding box center [309, 204] width 206 height 70
checkbox input "true"
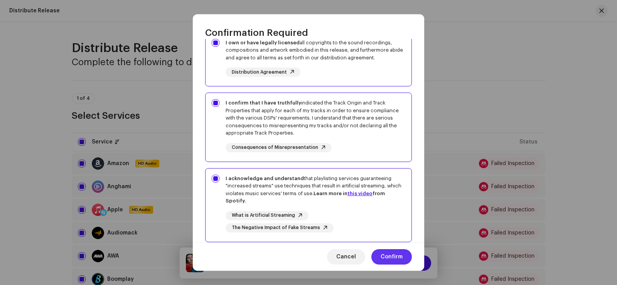
click at [392, 260] on span "Confirm" at bounding box center [392, 256] width 22 height 15
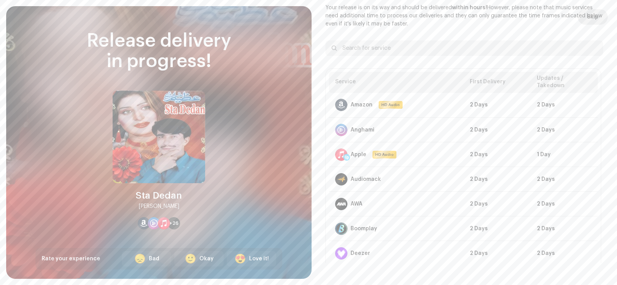
click at [589, 15] on span "Skip" at bounding box center [593, 16] width 12 height 15
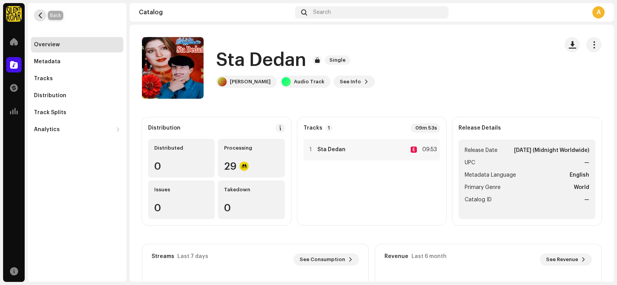
click at [42, 17] on span "button" at bounding box center [40, 15] width 6 height 6
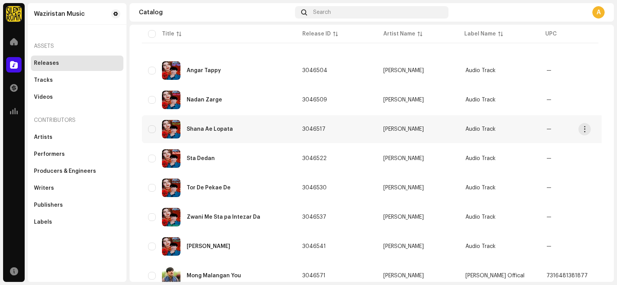
scroll to position [116, 0]
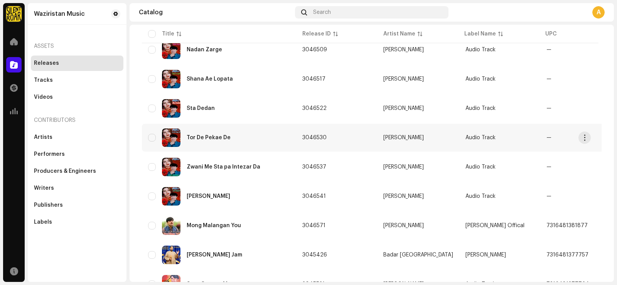
click at [258, 138] on div "Tor De Pekae De" at bounding box center [219, 137] width 142 height 19
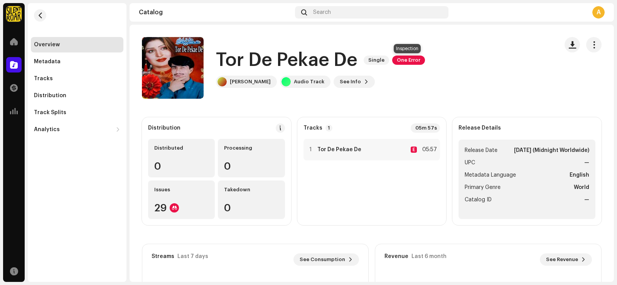
click at [408, 61] on span "One Error" at bounding box center [408, 60] width 33 height 9
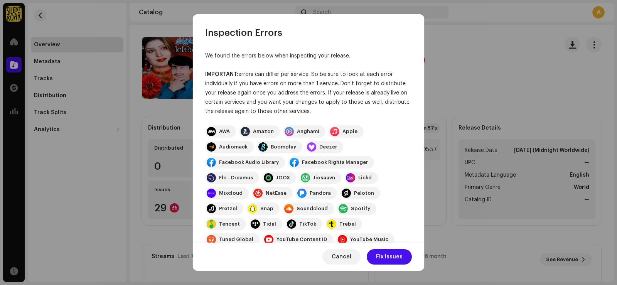
drag, startPoint x: 390, startPoint y: 254, endPoint x: 391, endPoint y: 249, distance: 5.7
click at [390, 254] on span "Fix Issues" at bounding box center [389, 256] width 27 height 15
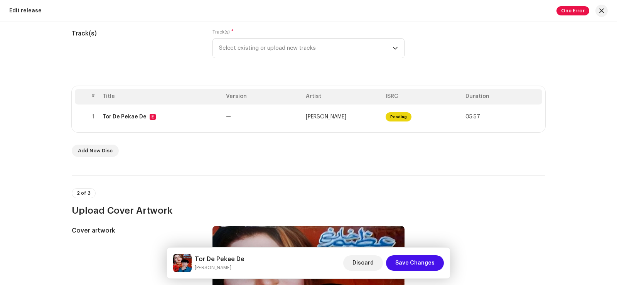
scroll to position [116, 0]
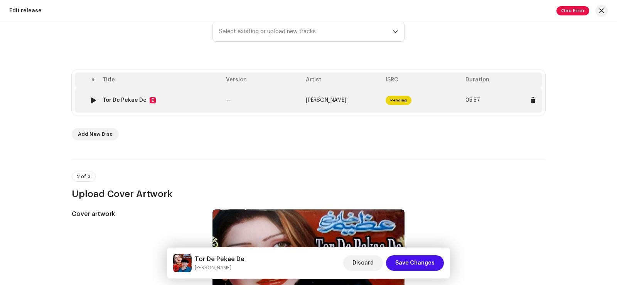
click at [272, 100] on td "—" at bounding box center [263, 100] width 80 height 25
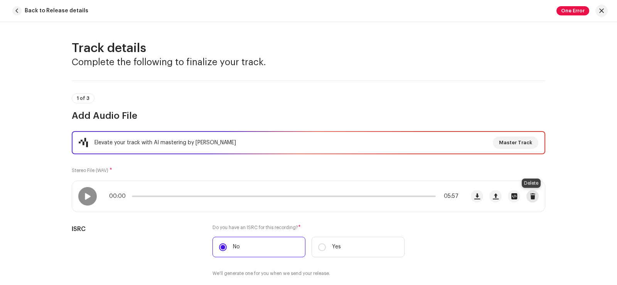
click at [531, 198] on span "button" at bounding box center [533, 196] width 6 height 6
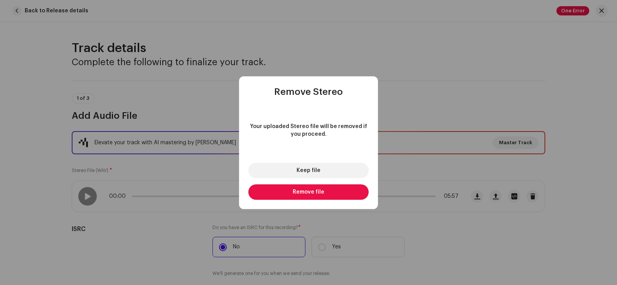
click at [308, 193] on span "Remove file" at bounding box center [309, 191] width 32 height 5
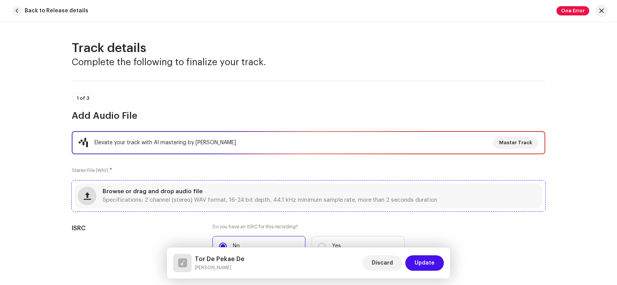
click at [84, 197] on span "button" at bounding box center [87, 196] width 7 height 6
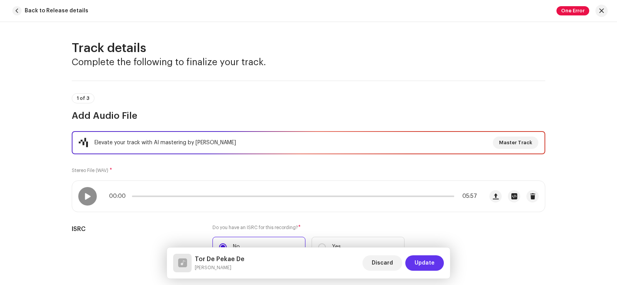
click at [423, 264] on span "Update" at bounding box center [425, 262] width 20 height 15
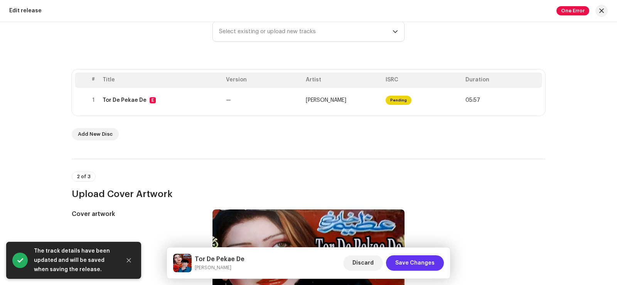
click at [420, 262] on span "Save Changes" at bounding box center [414, 262] width 39 height 15
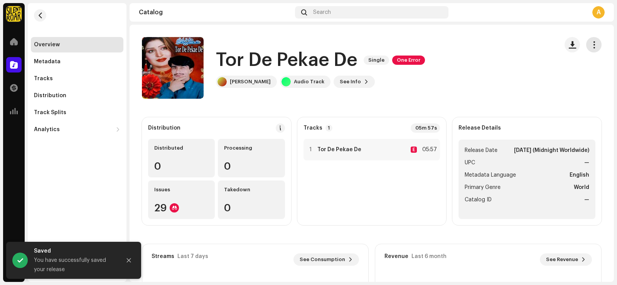
click at [591, 45] on span "button" at bounding box center [594, 45] width 7 height 6
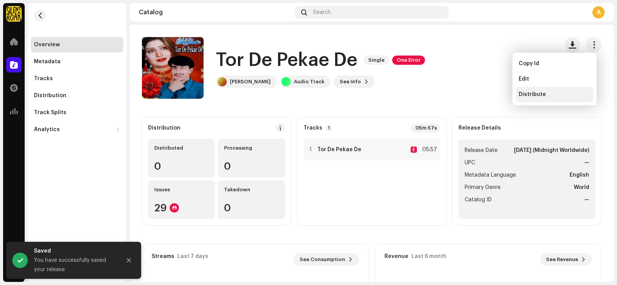
click at [533, 93] on span "Distribute" at bounding box center [532, 94] width 27 height 6
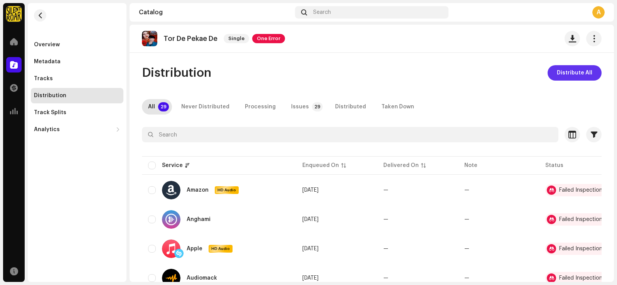
click at [564, 73] on span "Distribute All" at bounding box center [574, 72] width 35 height 15
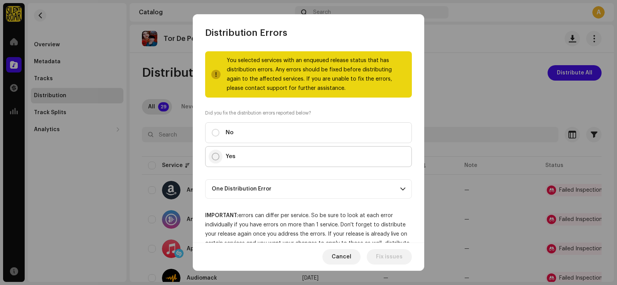
click at [216, 155] on input "Yes" at bounding box center [216, 157] width 8 height 8
radio input "true"
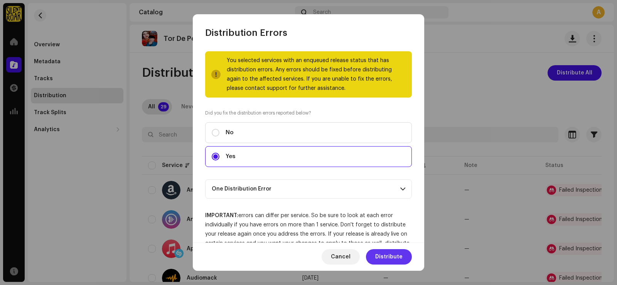
click at [393, 256] on span "Distribute" at bounding box center [388, 256] width 27 height 15
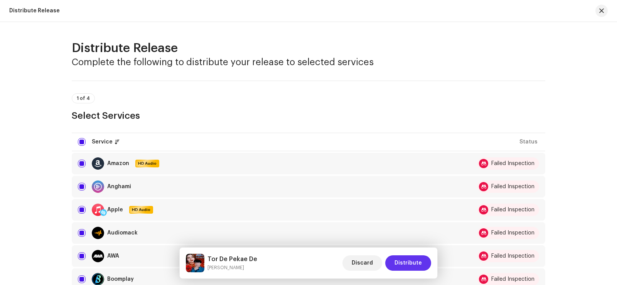
click at [403, 266] on span "Distribute" at bounding box center [408, 262] width 27 height 15
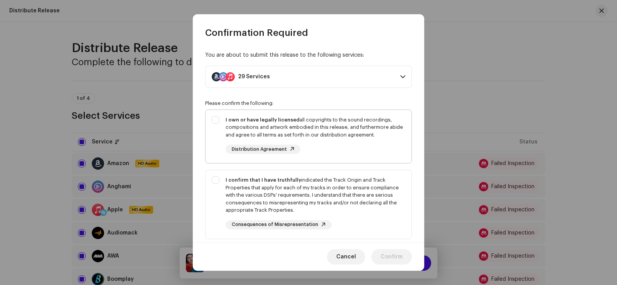
click at [212, 120] on div "I own or have legally licensed all copyrights to the sound recordings, composit…" at bounding box center [309, 135] width 206 height 51
checkbox input "true"
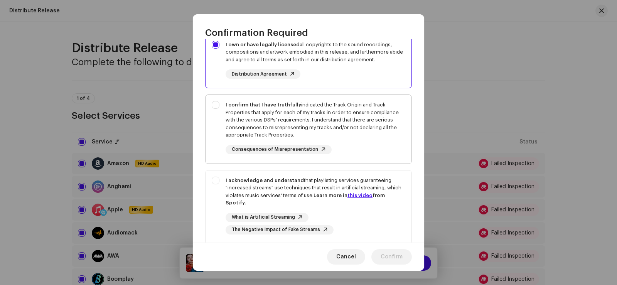
scroll to position [77, 0]
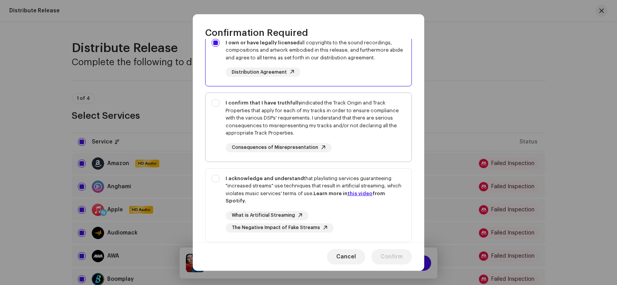
click at [214, 103] on div "I confirm that I have truthfully indicated the Track Origin and Track Propertie…" at bounding box center [309, 126] width 206 height 66
checkbox input "true"
click at [215, 180] on div "I acknowledge and understand that playlisting services guaranteeing "increased …" at bounding box center [309, 204] width 206 height 70
checkbox input "true"
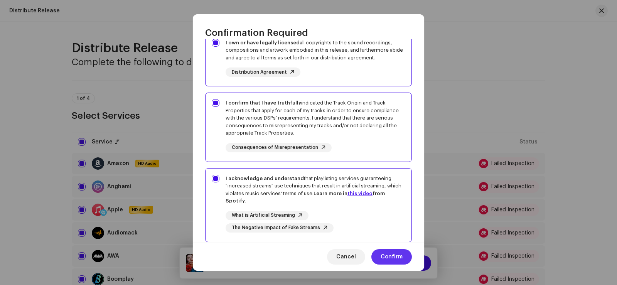
click at [388, 258] on span "Confirm" at bounding box center [392, 256] width 22 height 15
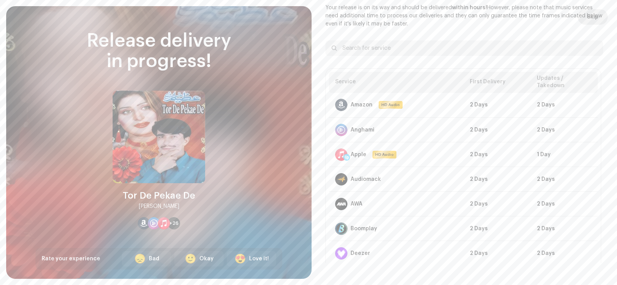
click at [588, 17] on span "Skip" at bounding box center [593, 16] width 12 height 15
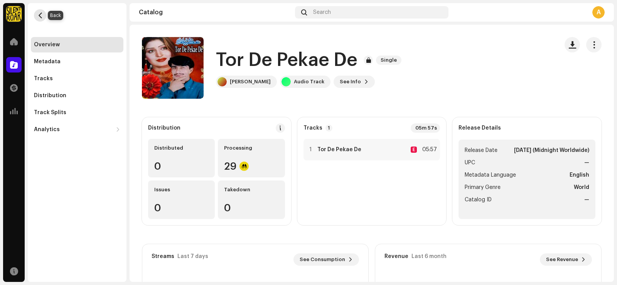
click at [37, 16] on span "button" at bounding box center [40, 15] width 6 height 6
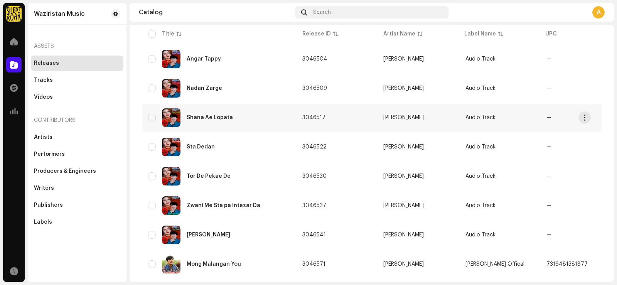
scroll to position [116, 0]
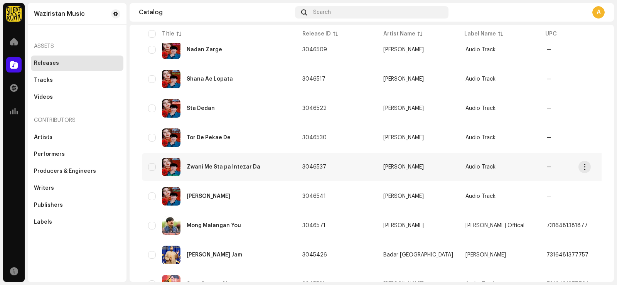
click at [236, 168] on div "Zwani Me Sta pa Intezar Da" at bounding box center [224, 166] width 74 height 5
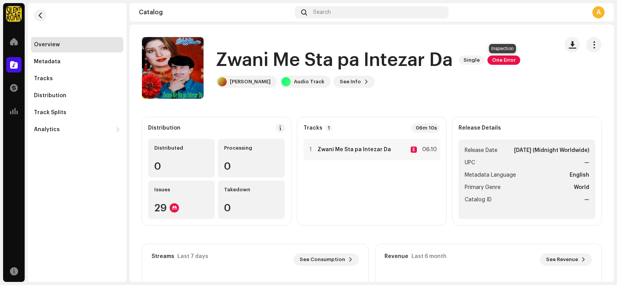
click at [503, 60] on span "One Error" at bounding box center [504, 60] width 33 height 9
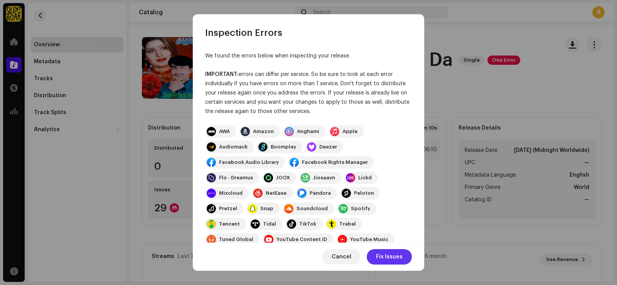
click at [400, 254] on span "Fix Issues" at bounding box center [389, 256] width 27 height 15
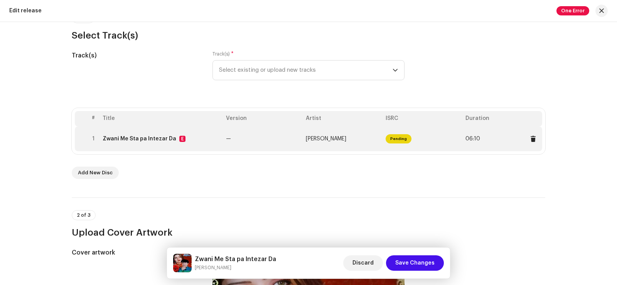
scroll to position [116, 0]
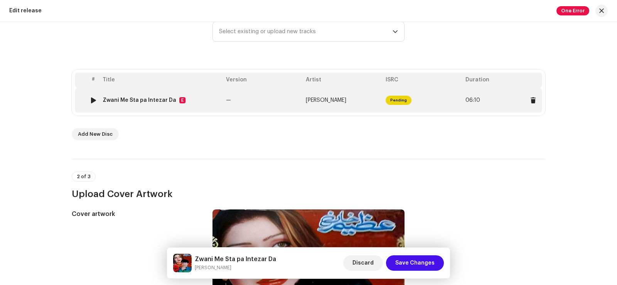
click at [267, 103] on td "—" at bounding box center [263, 100] width 80 height 25
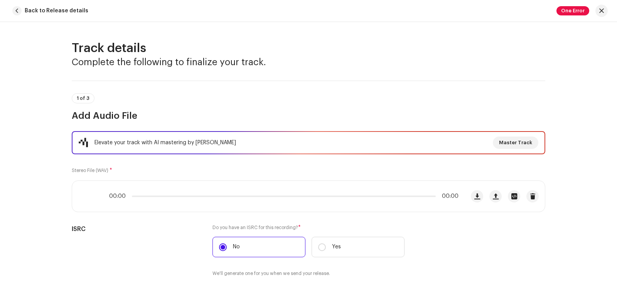
scroll to position [39, 0]
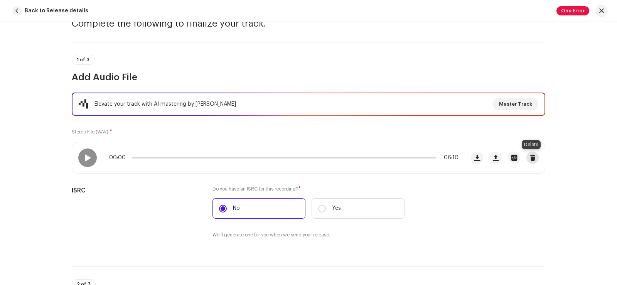
click at [531, 160] on span "button" at bounding box center [533, 158] width 6 height 6
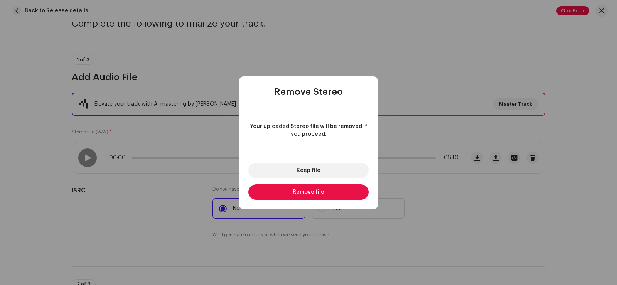
click at [336, 194] on button "Remove file" at bounding box center [308, 191] width 120 height 15
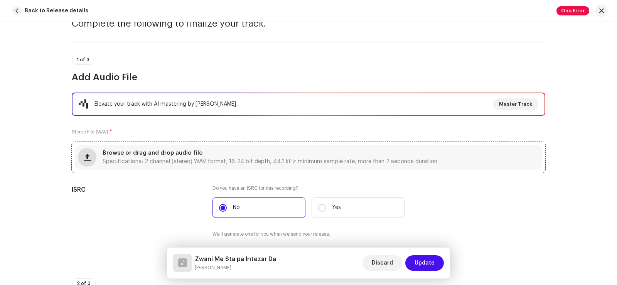
click at [85, 159] on span "button" at bounding box center [87, 157] width 7 height 6
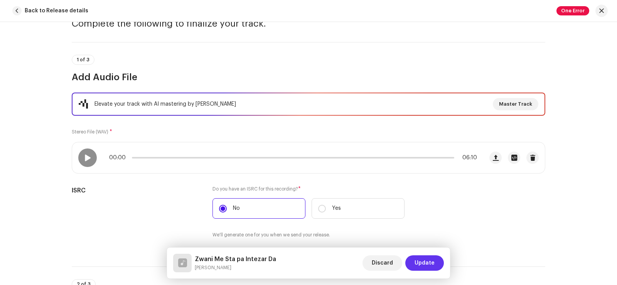
click at [427, 262] on span "Update" at bounding box center [425, 262] width 20 height 15
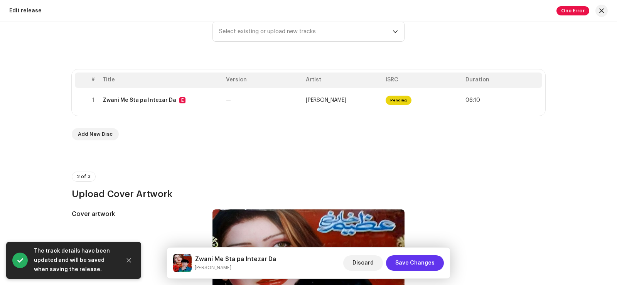
click at [428, 261] on span "Save Changes" at bounding box center [414, 262] width 39 height 15
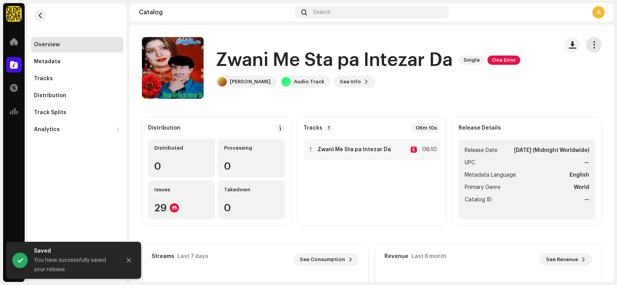
click at [591, 42] on span "button" at bounding box center [594, 45] width 7 height 6
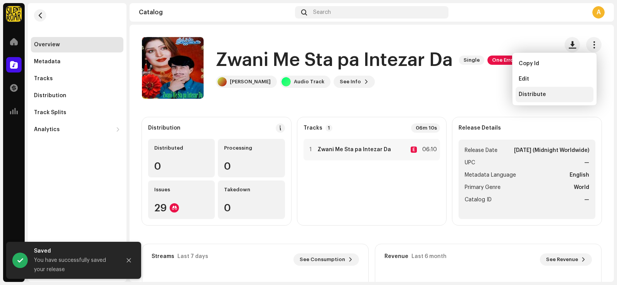
click at [542, 97] on span "Distribute" at bounding box center [532, 94] width 27 height 6
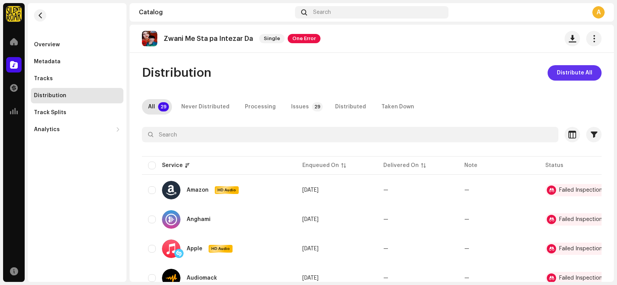
click at [572, 75] on span "Distribute All" at bounding box center [574, 72] width 35 height 15
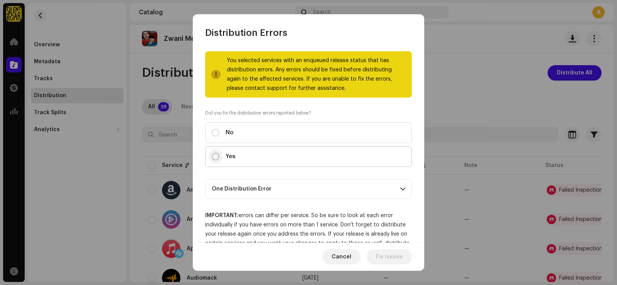
click at [218, 157] on input "Yes" at bounding box center [216, 157] width 8 height 8
radio input "true"
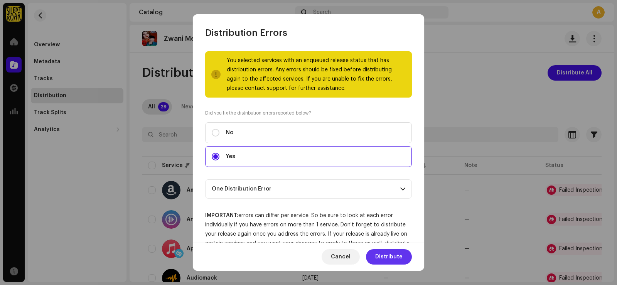
click at [393, 254] on span "Distribute" at bounding box center [388, 256] width 27 height 15
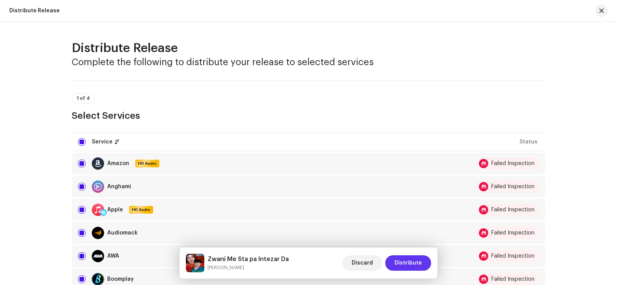
click at [412, 265] on span "Distribute" at bounding box center [408, 262] width 27 height 15
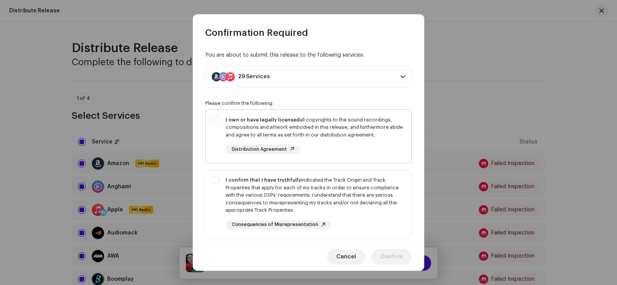
click at [214, 122] on div "I own or have legally licensed all copyrights to the sound recordings, composit…" at bounding box center [309, 135] width 206 height 51
checkbox input "true"
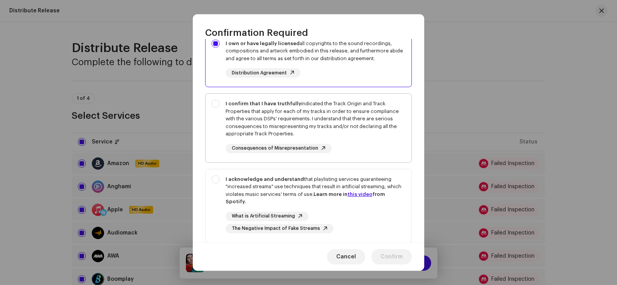
scroll to position [77, 0]
drag, startPoint x: 214, startPoint y: 102, endPoint x: 218, endPoint y: 151, distance: 49.1
click at [214, 102] on div "I confirm that I have truthfully indicated the Track Origin and Track Propertie…" at bounding box center [309, 126] width 206 height 66
checkbox input "true"
click at [216, 179] on div "I acknowledge and understand that playlisting services guaranteeing "increased …" at bounding box center [309, 204] width 206 height 70
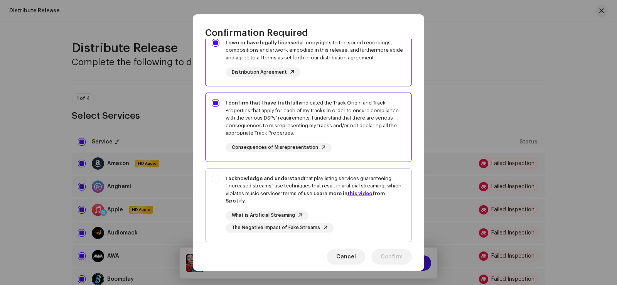
checkbox input "true"
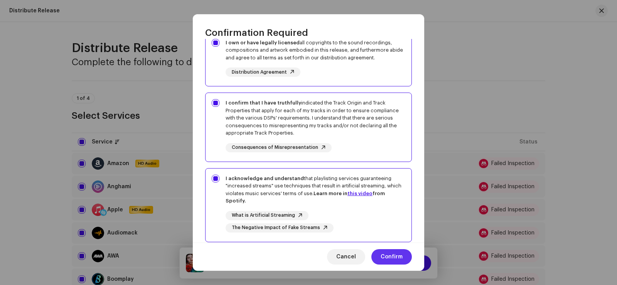
click at [392, 255] on span "Confirm" at bounding box center [392, 256] width 22 height 15
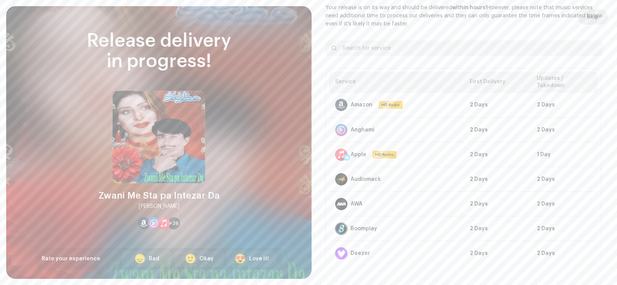
click at [592, 17] on span "Skip" at bounding box center [593, 16] width 12 height 15
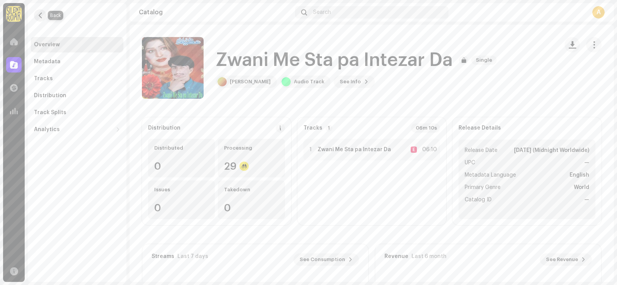
click at [39, 16] on span "button" at bounding box center [40, 15] width 6 height 6
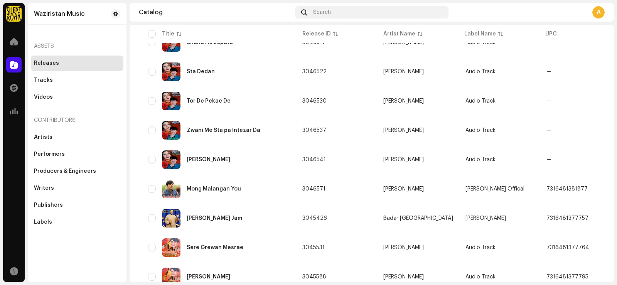
scroll to position [154, 0]
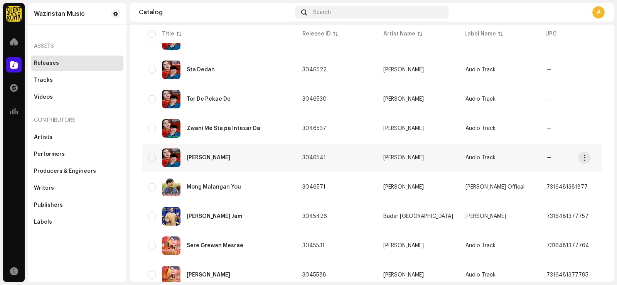
click at [248, 160] on div "[PERSON_NAME]" at bounding box center [219, 157] width 142 height 19
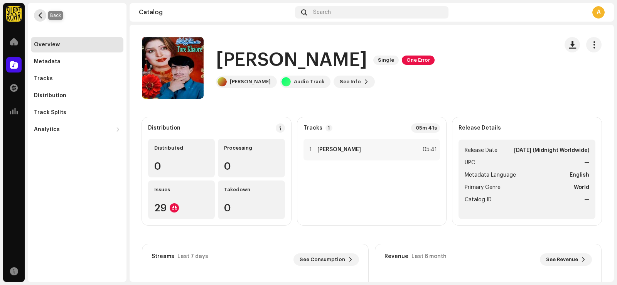
click at [39, 17] on span "button" at bounding box center [40, 15] width 6 height 6
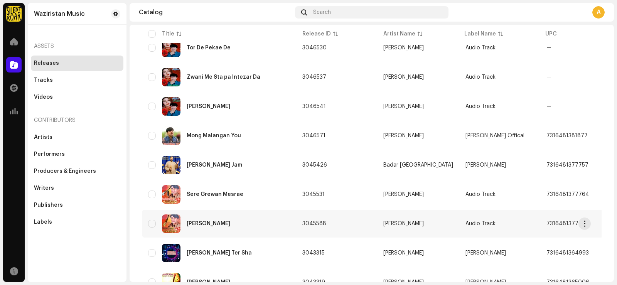
scroll to position [193, 0]
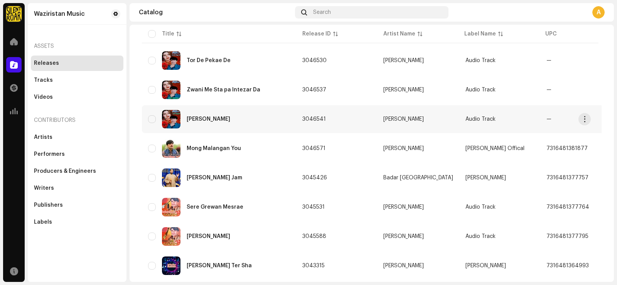
click at [255, 118] on div "[PERSON_NAME]" at bounding box center [219, 119] width 142 height 19
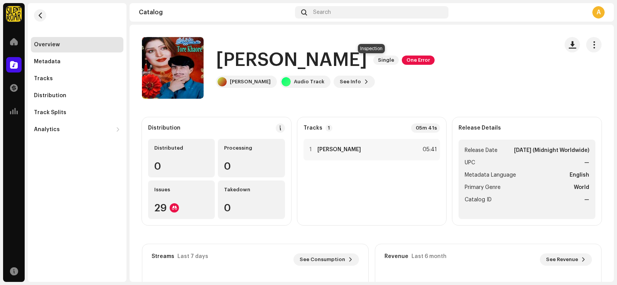
click at [402, 61] on span "One Error" at bounding box center [418, 60] width 33 height 9
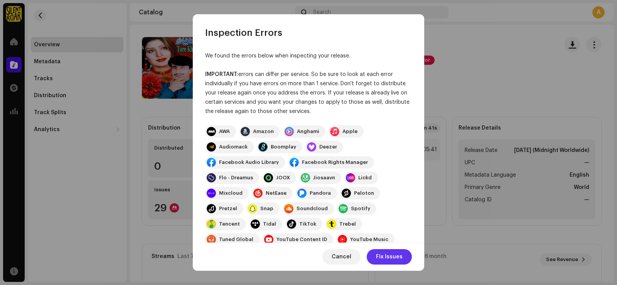
click at [391, 258] on span "Fix Issues" at bounding box center [389, 256] width 27 height 15
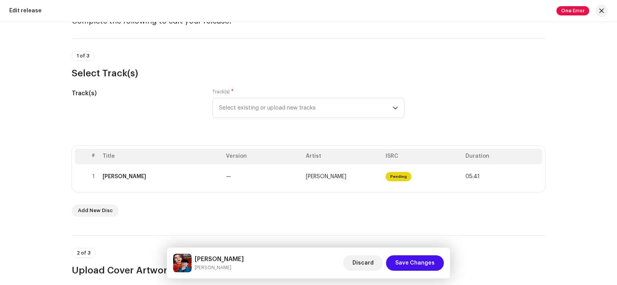
scroll to position [77, 0]
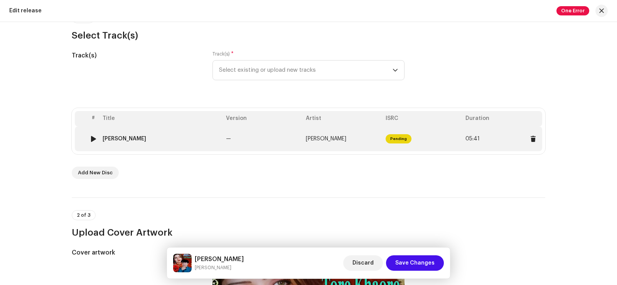
click at [251, 142] on td "—" at bounding box center [263, 139] width 80 height 25
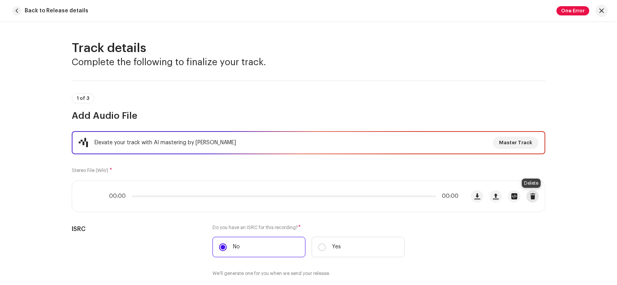
click at [530, 196] on span "button" at bounding box center [533, 196] width 6 height 6
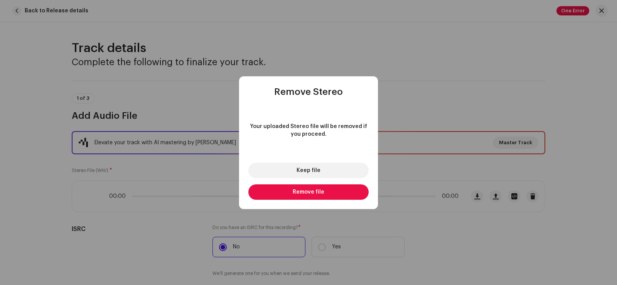
click at [308, 189] on button "Remove file" at bounding box center [308, 191] width 120 height 15
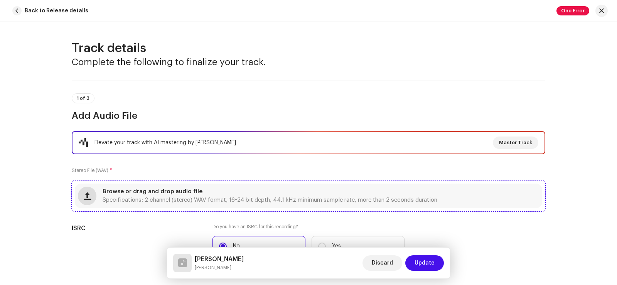
click at [86, 197] on span "button" at bounding box center [87, 196] width 7 height 6
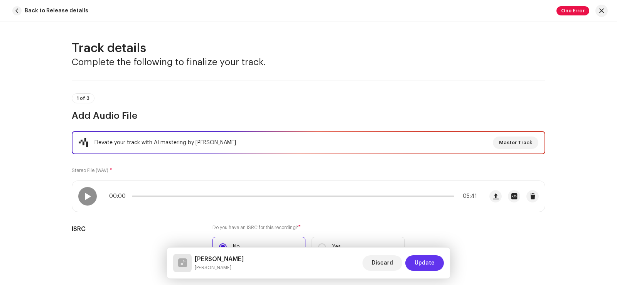
click at [427, 262] on span "Update" at bounding box center [425, 262] width 20 height 15
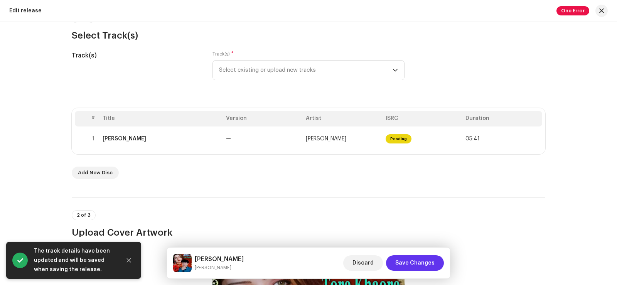
click at [425, 262] on span "Save Changes" at bounding box center [414, 262] width 39 height 15
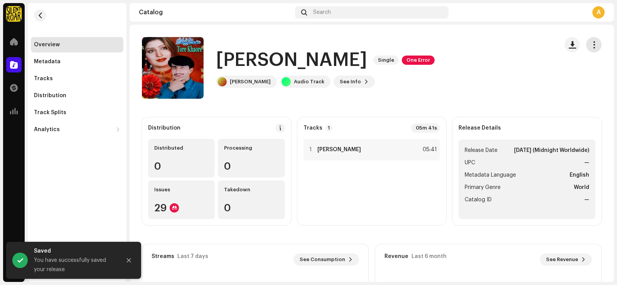
click at [591, 46] on span "button" at bounding box center [594, 45] width 7 height 6
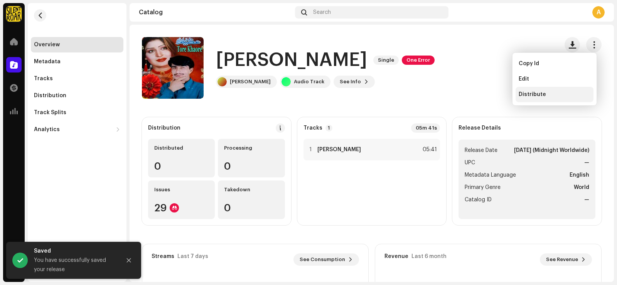
click at [537, 96] on span "Distribute" at bounding box center [532, 94] width 27 height 6
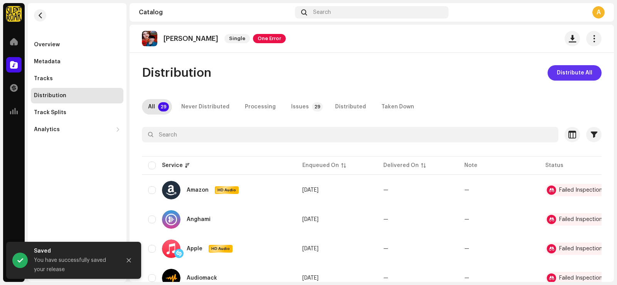
click at [559, 70] on span "Distribute All" at bounding box center [574, 72] width 35 height 15
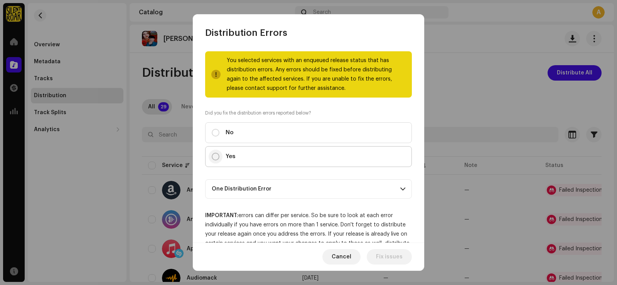
click at [213, 158] on input "Yes" at bounding box center [216, 157] width 8 height 8
radio input "true"
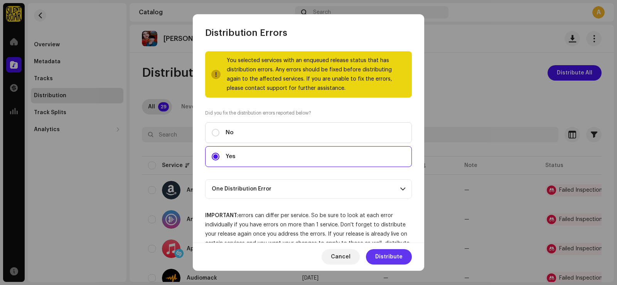
drag, startPoint x: 392, startPoint y: 261, endPoint x: 399, endPoint y: 252, distance: 11.0
click at [392, 260] on span "Distribute" at bounding box center [388, 256] width 27 height 15
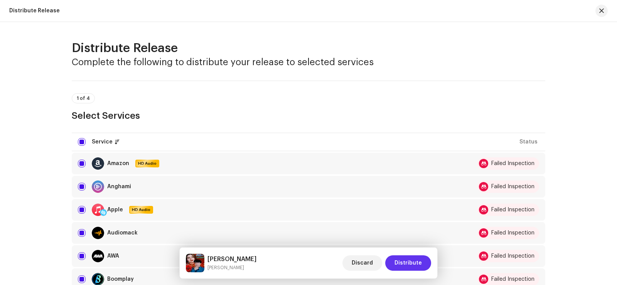
click at [414, 260] on span "Distribute" at bounding box center [408, 262] width 27 height 15
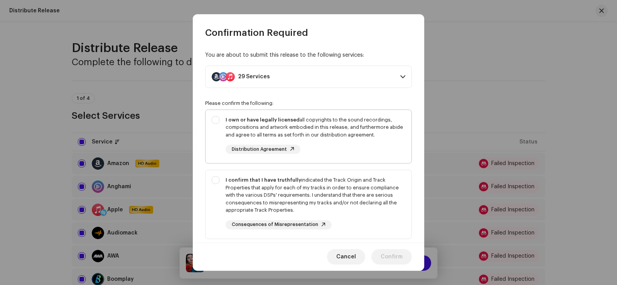
click at [214, 121] on div "I own or have legally licensed all copyrights to the sound recordings, composit…" at bounding box center [309, 135] width 206 height 51
checkbox input "true"
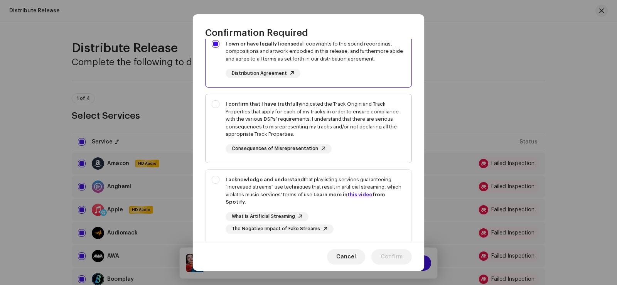
scroll to position [77, 0]
click at [218, 104] on div "I confirm that I have truthfully indicated the Track Origin and Track Propertie…" at bounding box center [309, 126] width 206 height 66
checkbox input "true"
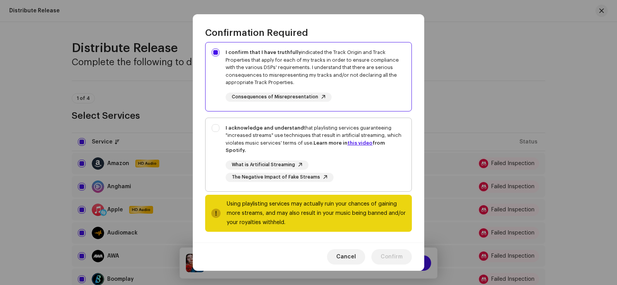
scroll to position [129, 0]
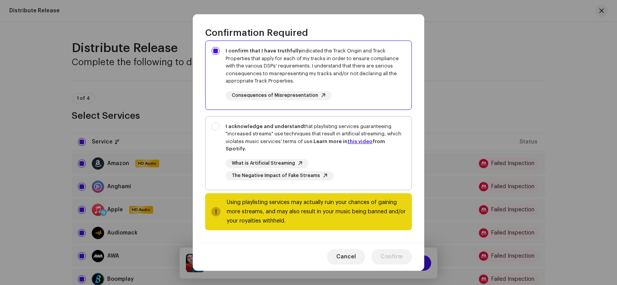
click at [214, 129] on div "I acknowledge and understand that playlisting services guaranteeing "increased …" at bounding box center [309, 151] width 206 height 70
checkbox input "true"
click at [396, 255] on span "Confirm" at bounding box center [392, 256] width 22 height 15
